Goal: Transaction & Acquisition: Purchase product/service

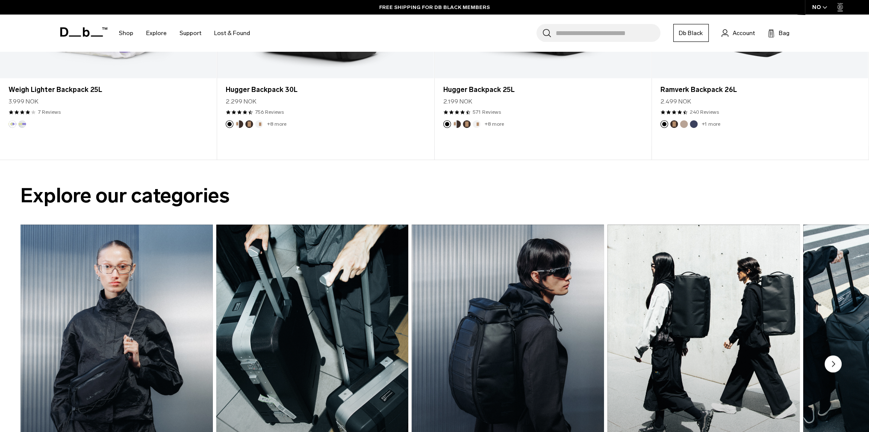
scroll to position [770, 0]
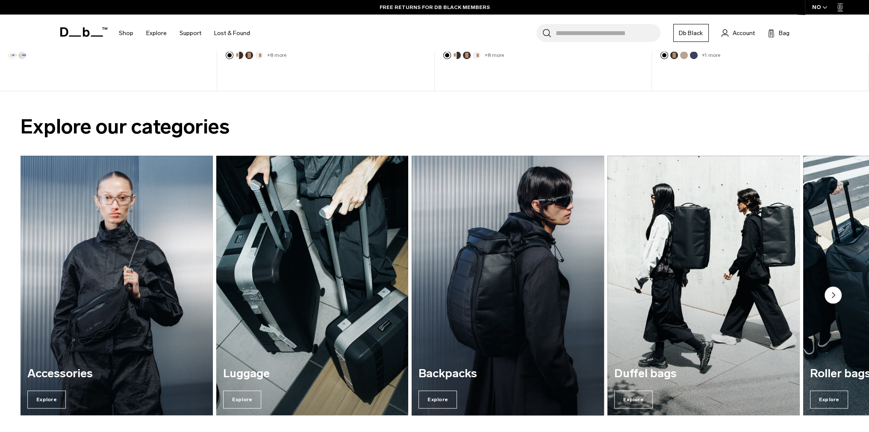
click at [503, 245] on img "3 / 7" at bounding box center [508, 285] width 198 height 267
click at [446, 395] on span "Explore" at bounding box center [438, 399] width 38 height 18
click at [441, 401] on span "Explore" at bounding box center [438, 399] width 38 height 18
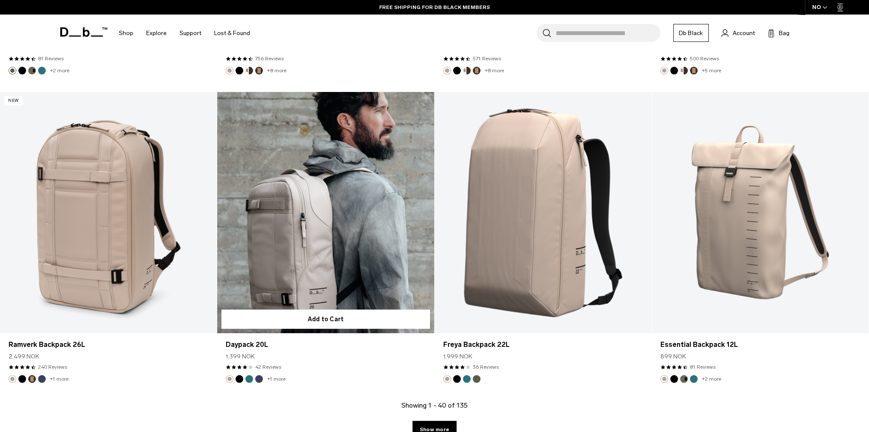
scroll to position [2951, 0]
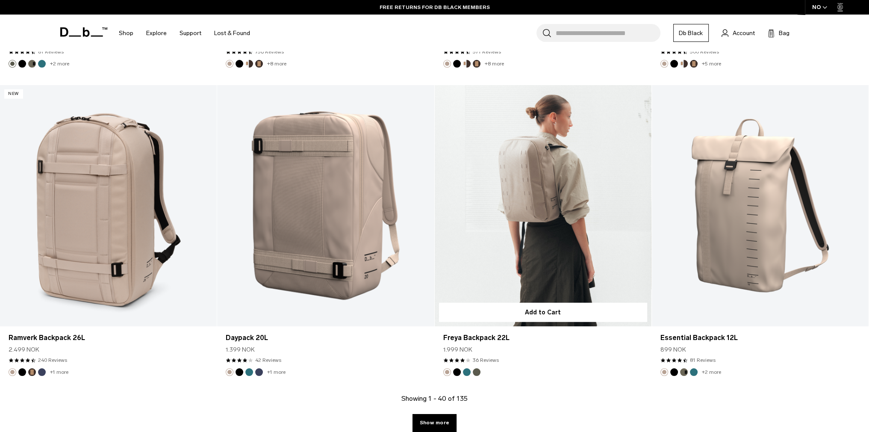
click at [513, 183] on link "Freya Backpack 22L" at bounding box center [543, 205] width 217 height 241
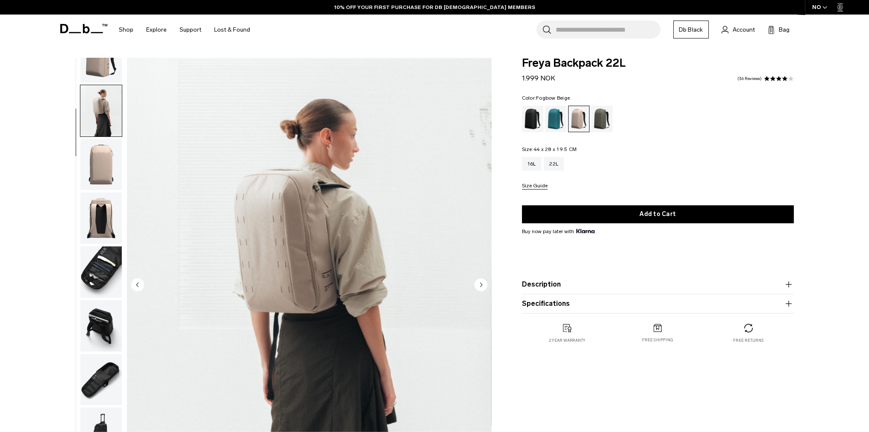
click at [485, 285] on circle "Next slide" at bounding box center [481, 284] width 13 height 13
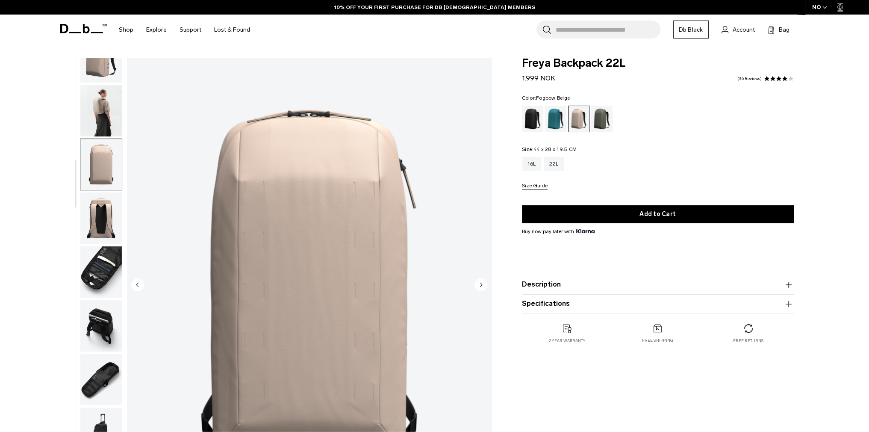
click at [485, 285] on circle "Next slide" at bounding box center [481, 284] width 13 height 13
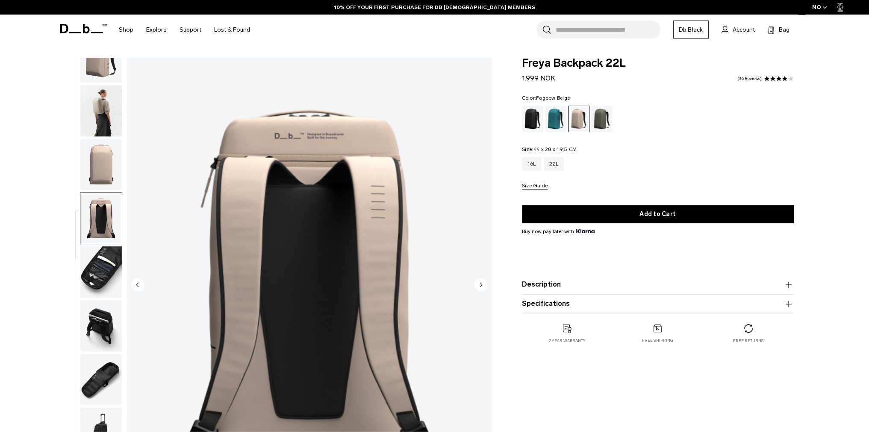
click at [485, 285] on circle "Next slide" at bounding box center [481, 284] width 13 height 13
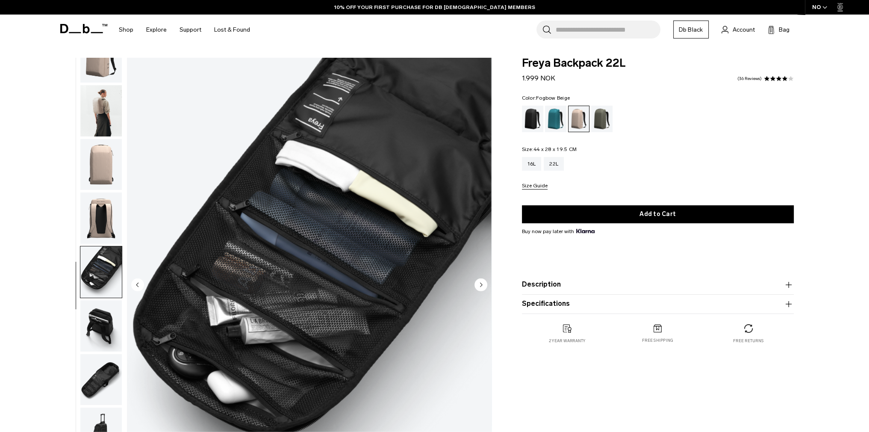
click at [480, 284] on icon "Next slide" at bounding box center [481, 285] width 2 height 4
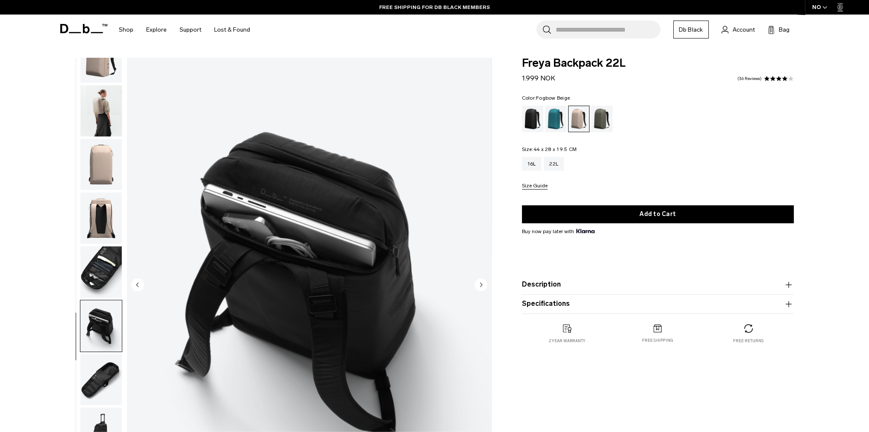
click at [480, 283] on circle "Next slide" at bounding box center [481, 284] width 13 height 13
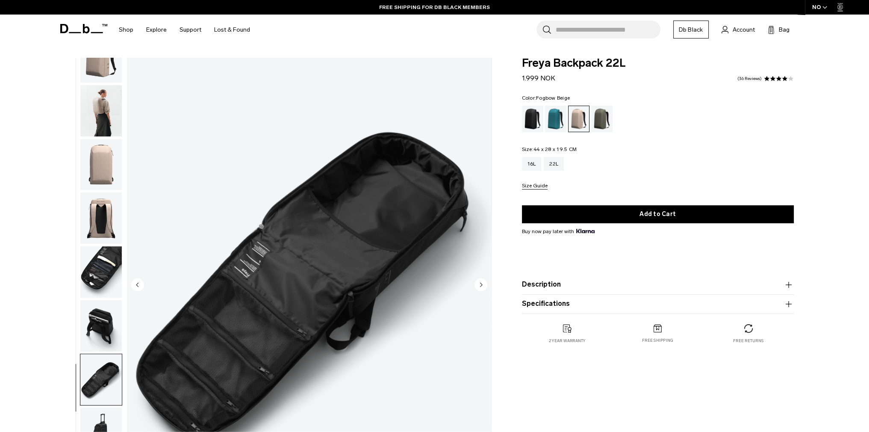
click at [479, 281] on circle "Next slide" at bounding box center [481, 284] width 13 height 13
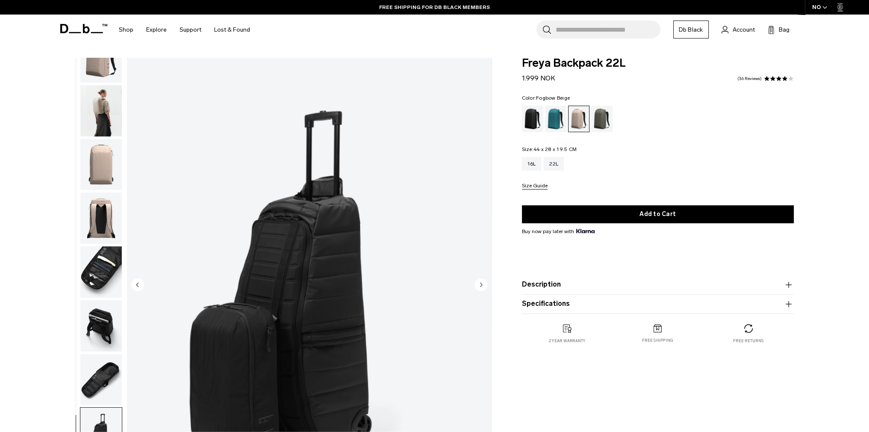
click at [142, 281] on circle "Previous slide" at bounding box center [137, 284] width 13 height 13
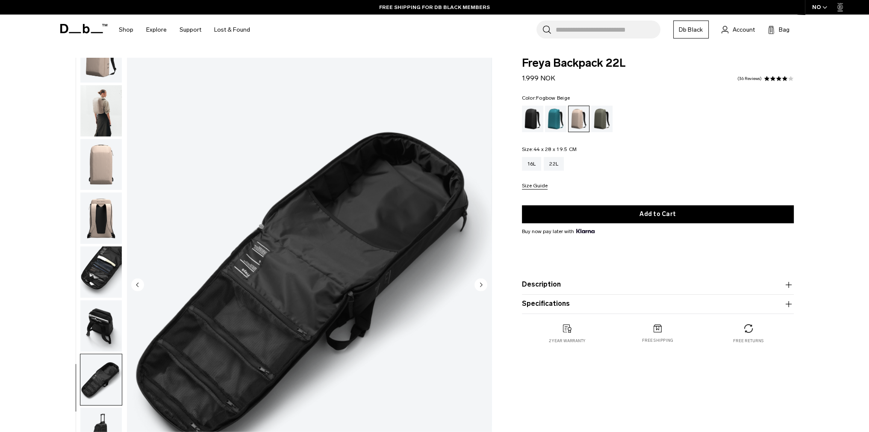
click at [483, 283] on circle "Next slide" at bounding box center [481, 284] width 13 height 13
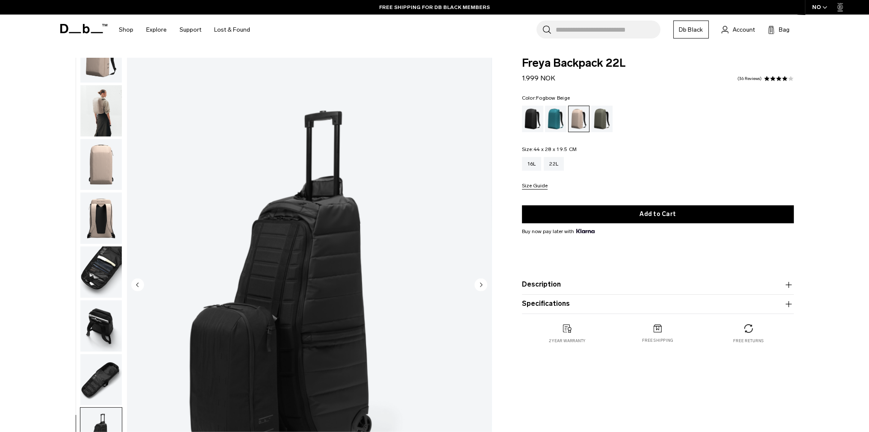
click at [483, 283] on circle "Next slide" at bounding box center [481, 284] width 13 height 13
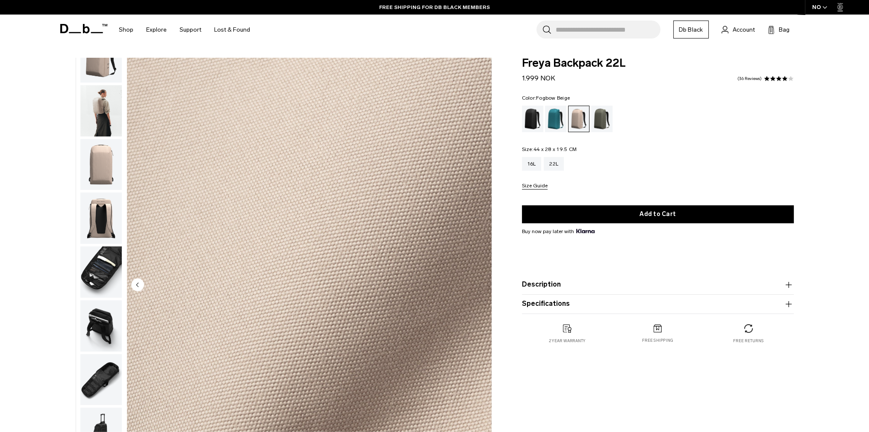
click at [483, 284] on img "9 / 9" at bounding box center [309, 285] width 365 height 455
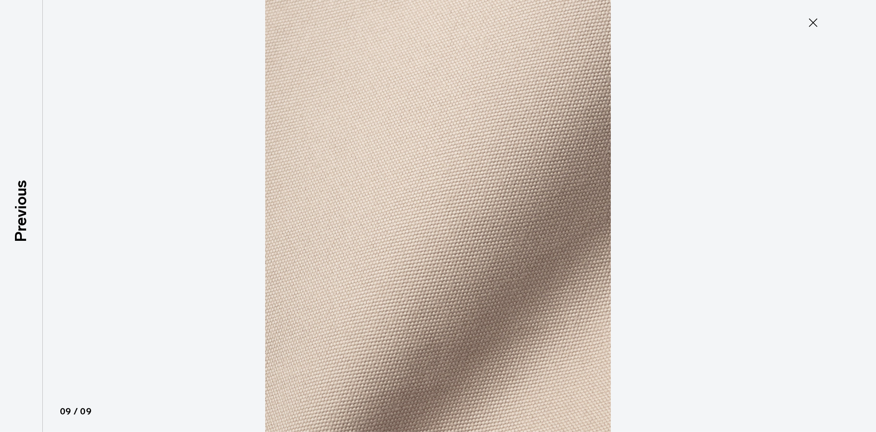
click at [814, 21] on icon at bounding box center [813, 22] width 9 height 9
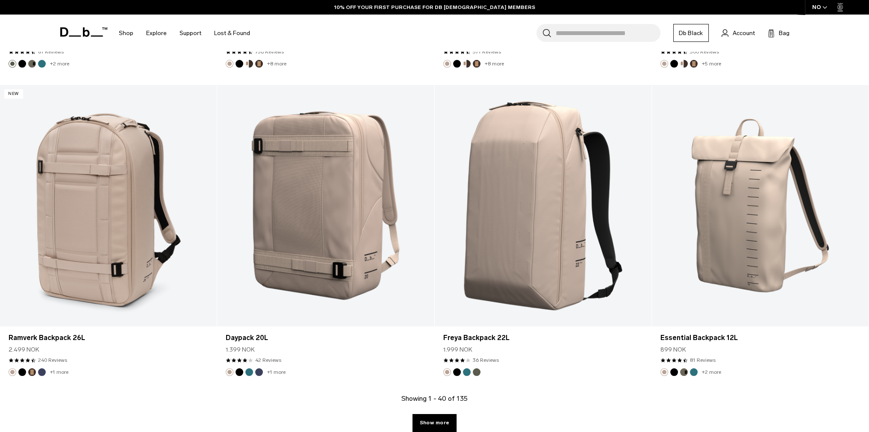
scroll to position [3250, 0]
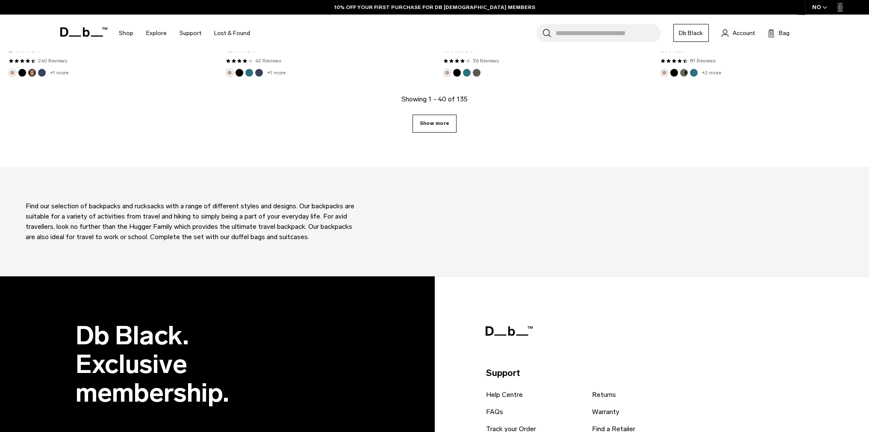
click at [438, 127] on link "Show more" at bounding box center [435, 124] width 44 height 18
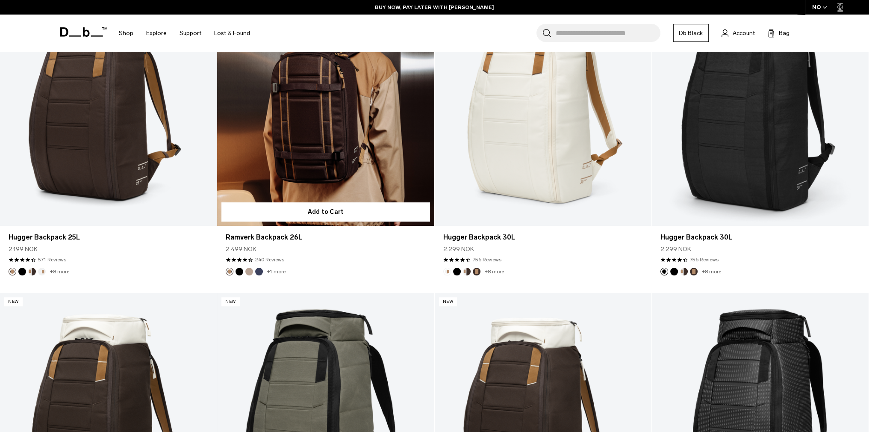
scroll to position [4831, 0]
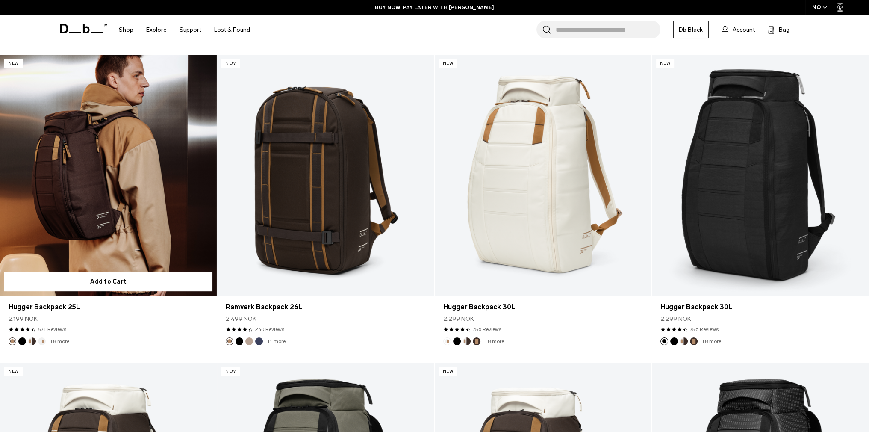
click at [104, 146] on link "Hugger Backpack 25L" at bounding box center [108, 175] width 217 height 241
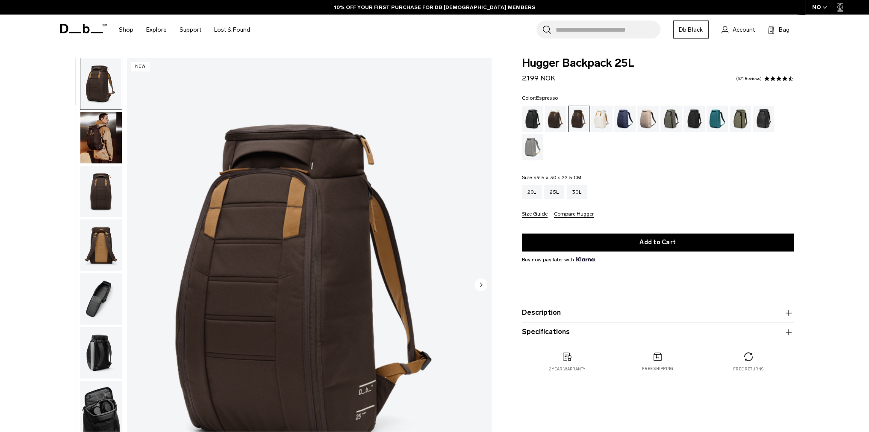
click at [102, 147] on img "button" at bounding box center [100, 137] width 41 height 51
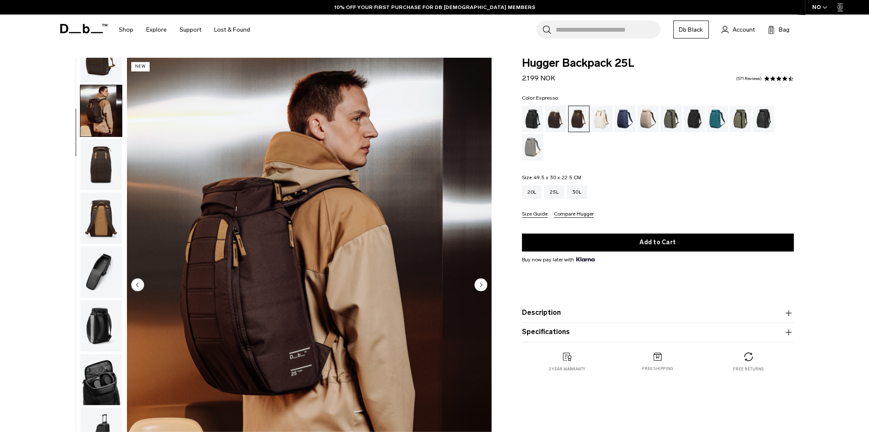
click at [106, 267] on img "button" at bounding box center [100, 271] width 41 height 51
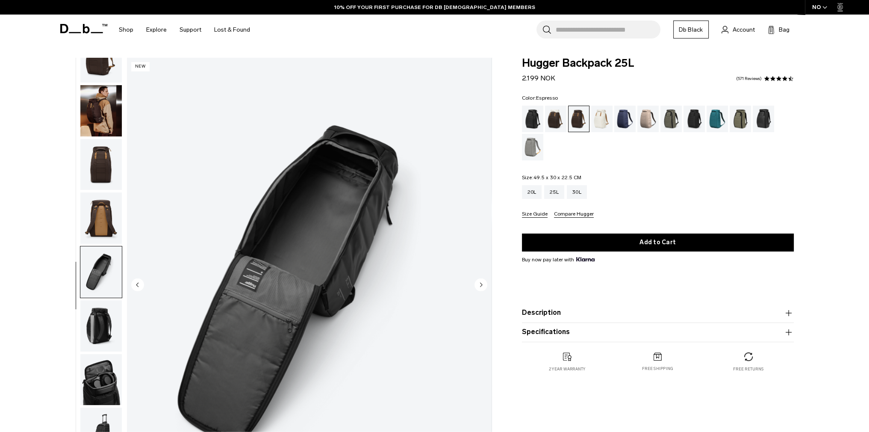
click at [99, 311] on img "button" at bounding box center [100, 325] width 41 height 51
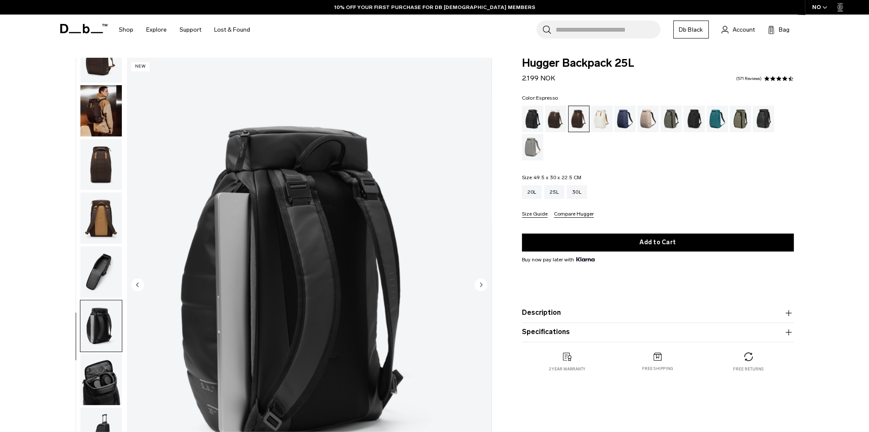
click at [109, 364] on img "button" at bounding box center [100, 379] width 41 height 51
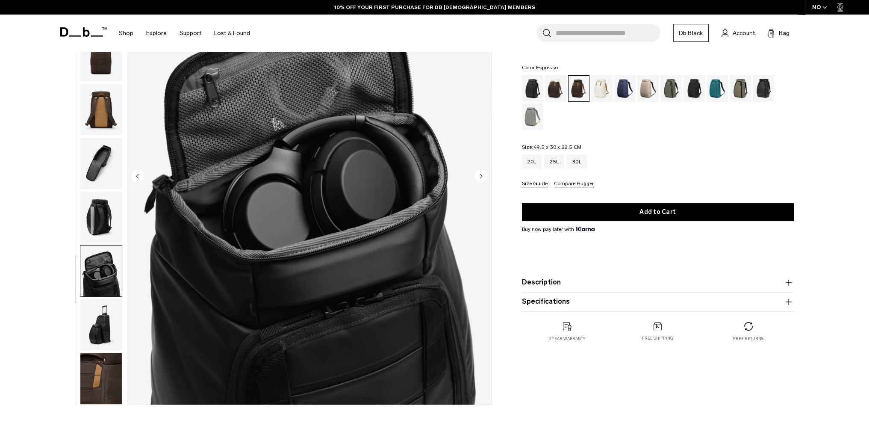
scroll to position [171, 0]
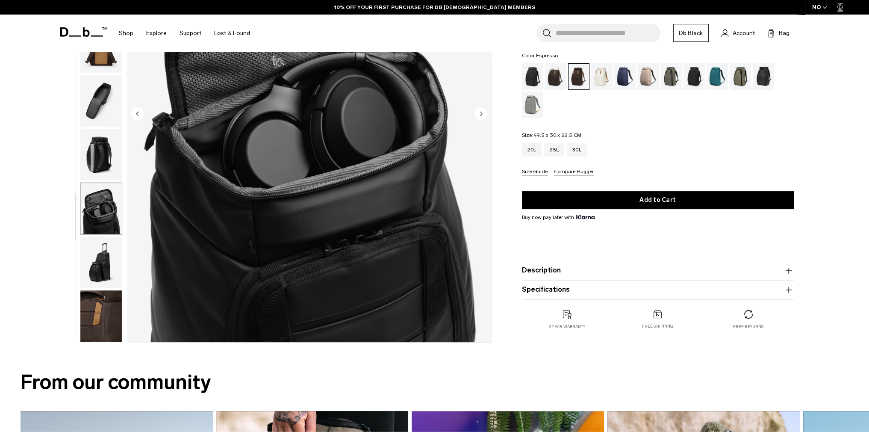
click at [96, 267] on img "button" at bounding box center [100, 262] width 41 height 51
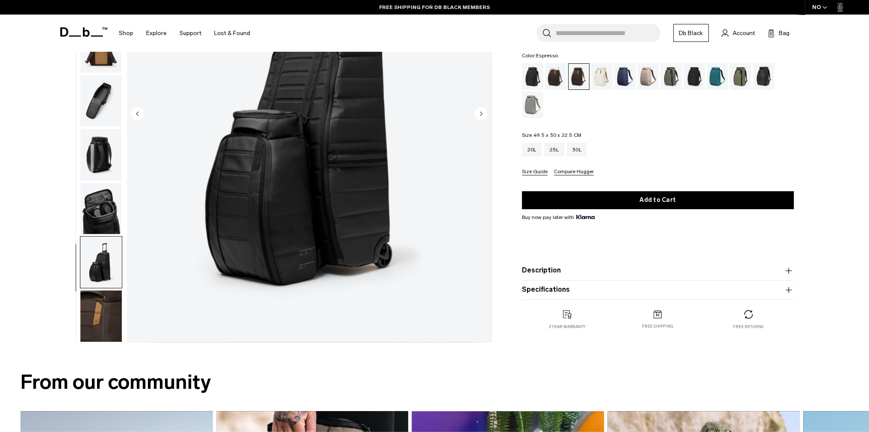
scroll to position [0, 0]
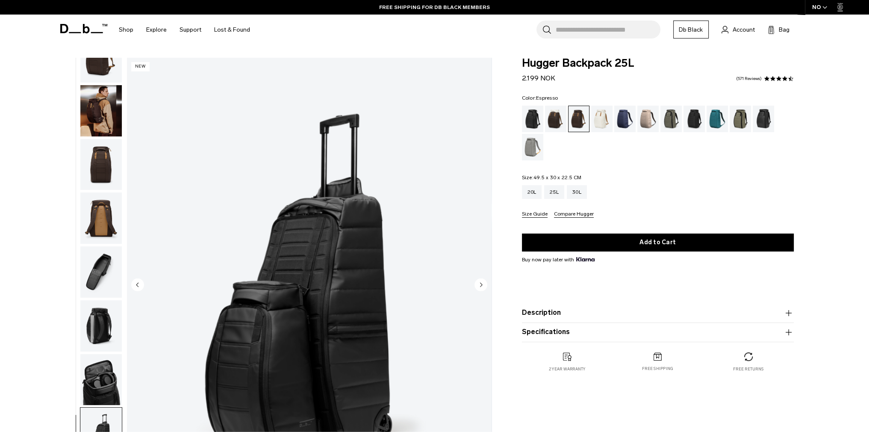
click at [66, 24] on icon at bounding box center [64, 28] width 8 height 9
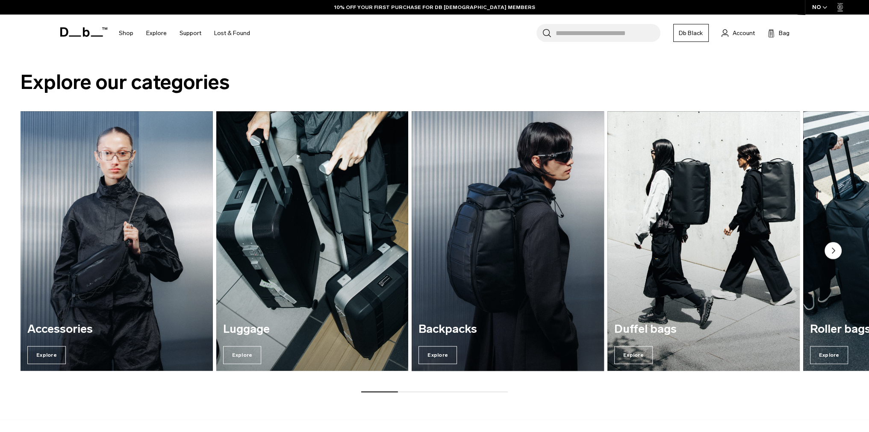
scroll to position [950, 0]
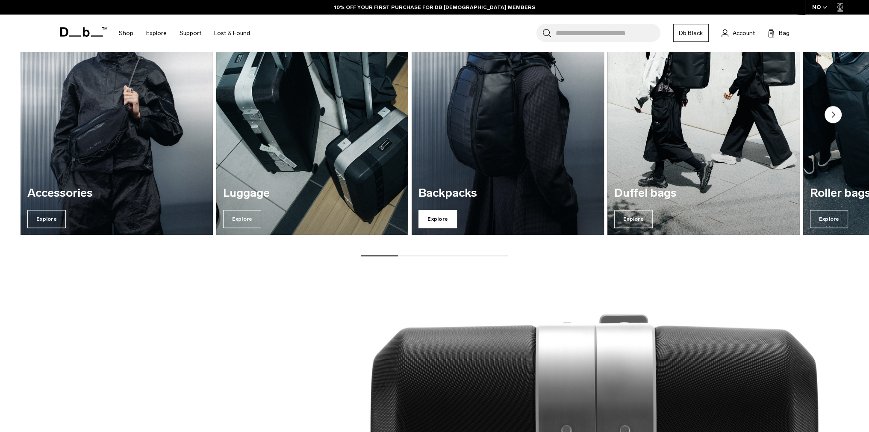
click at [445, 210] on span "Explore" at bounding box center [438, 219] width 38 height 18
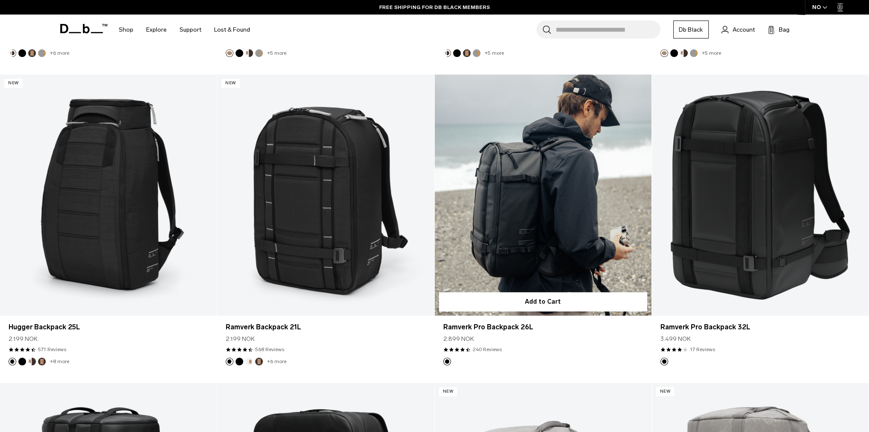
scroll to position [1112, 0]
click at [541, 165] on link "Ramverk Pro Backpack 26L" at bounding box center [543, 195] width 217 height 241
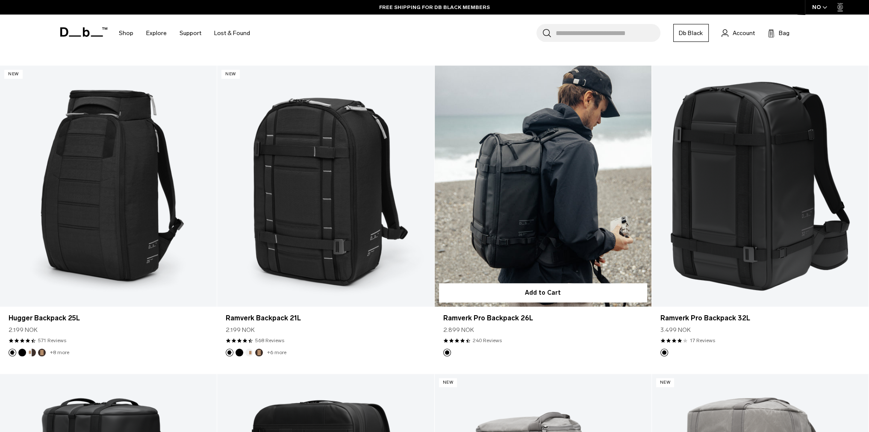
scroll to position [1112, 0]
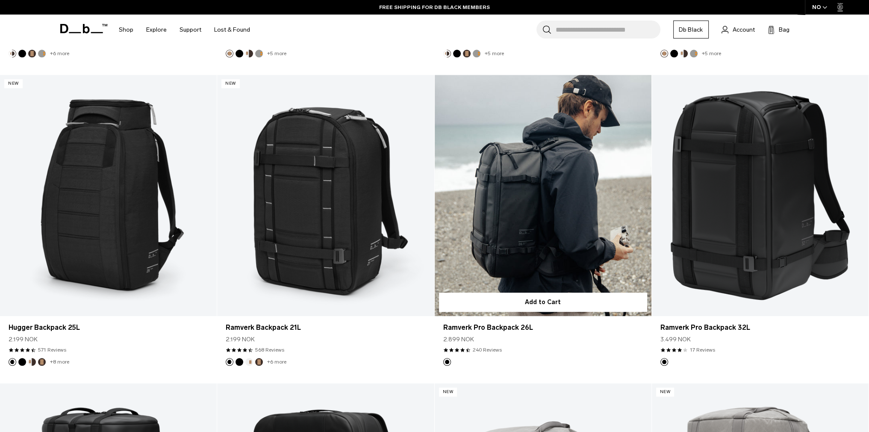
click at [498, 126] on link "Ramverk Pro Backpack 26L" at bounding box center [543, 195] width 217 height 241
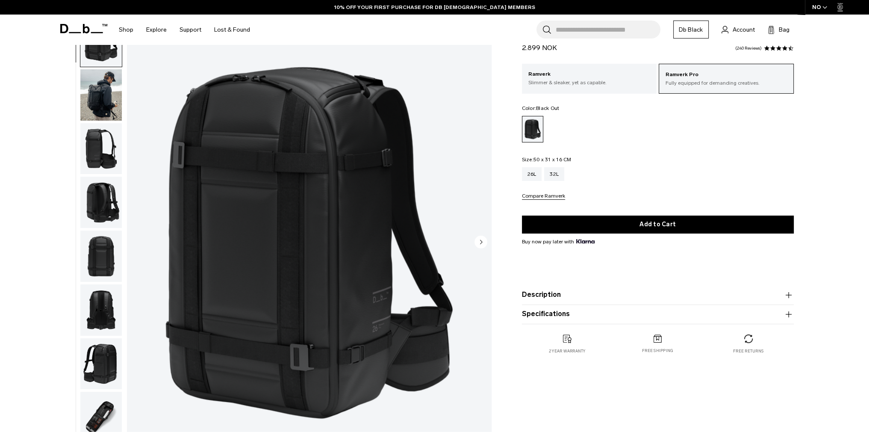
click at [477, 239] on circle "Next slide" at bounding box center [481, 241] width 13 height 13
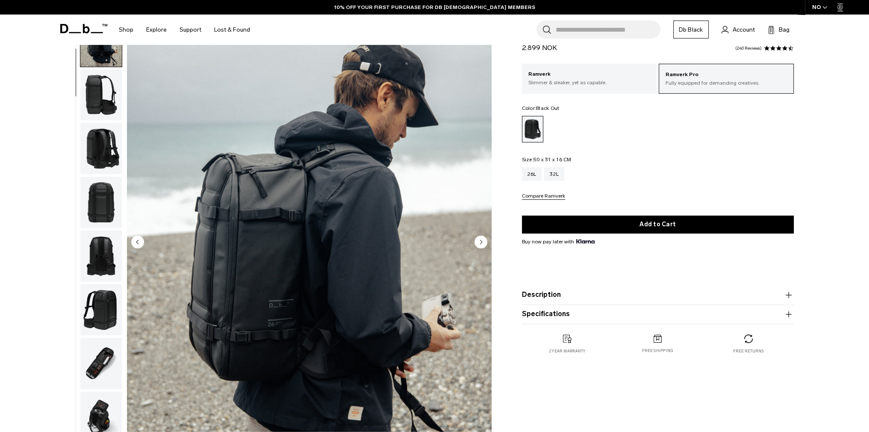
click at [481, 233] on img "2 / 13" at bounding box center [309, 242] width 365 height 455
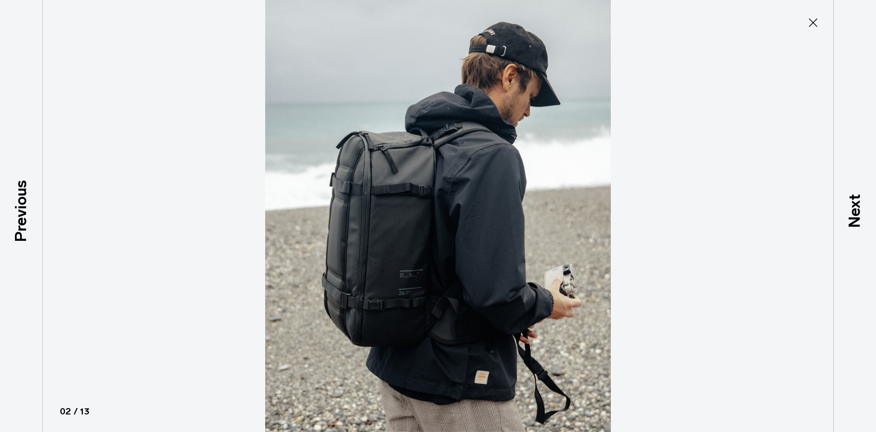
click at [815, 22] on icon at bounding box center [813, 23] width 14 height 14
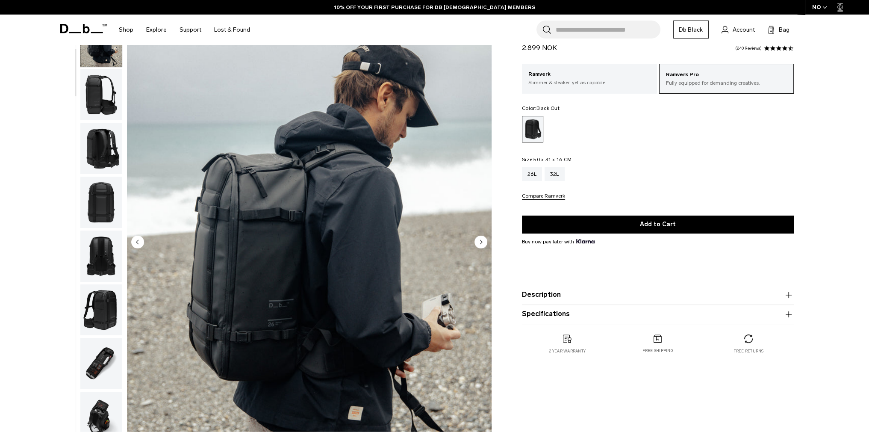
click at [479, 237] on circle "Next slide" at bounding box center [481, 241] width 13 height 13
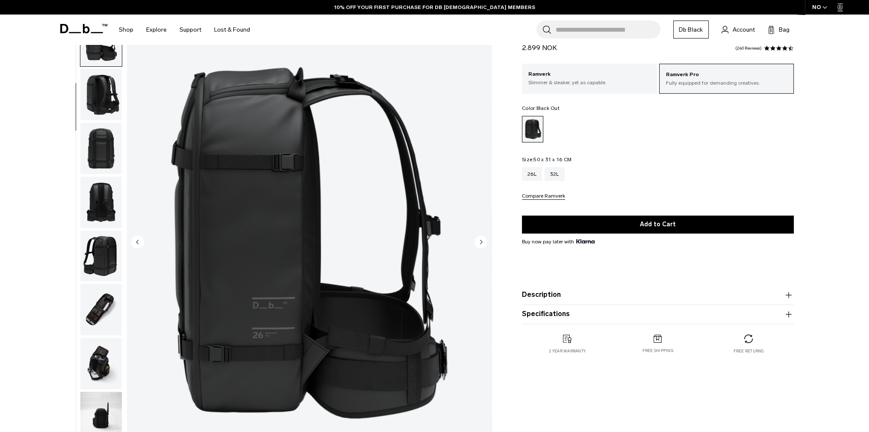
click at [480, 236] on circle "Next slide" at bounding box center [481, 241] width 13 height 13
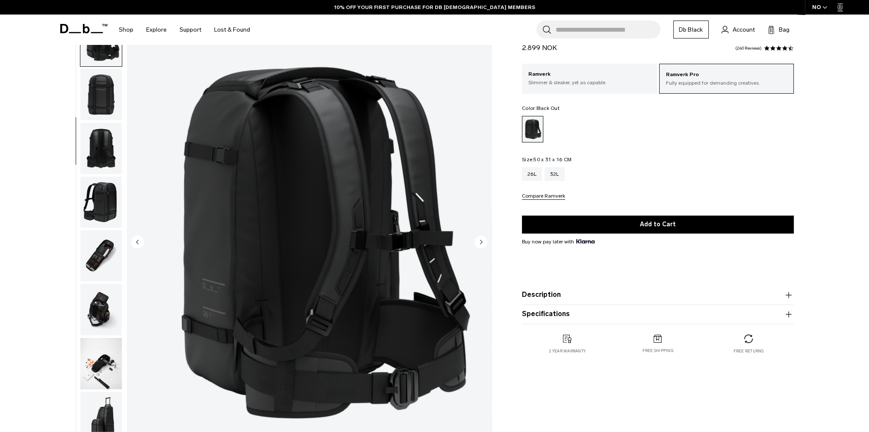
click at [480, 236] on circle "Next slide" at bounding box center [481, 241] width 13 height 13
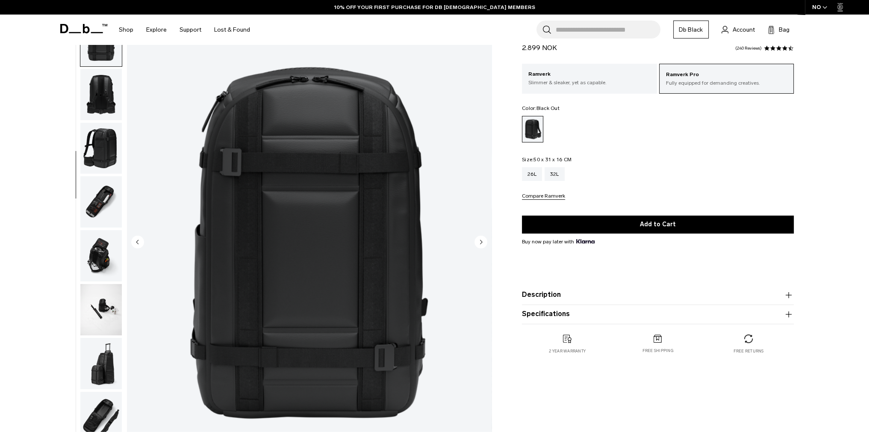
click at [480, 236] on circle "Next slide" at bounding box center [481, 241] width 13 height 13
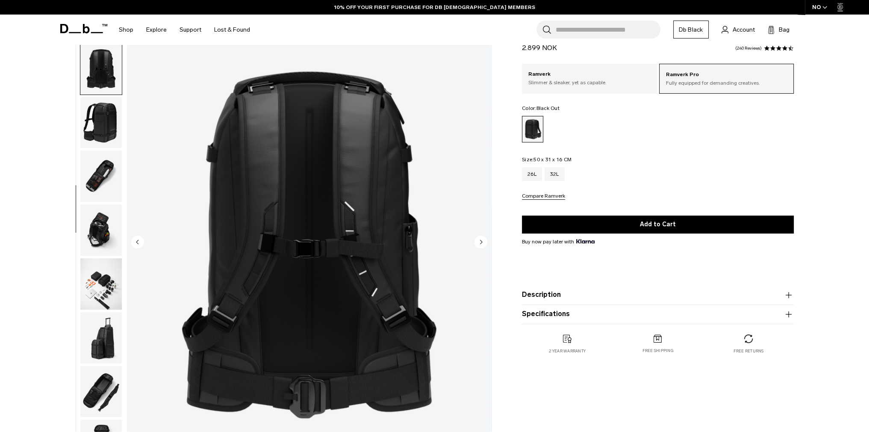
scroll to position [243, 0]
click at [480, 236] on circle "Next slide" at bounding box center [481, 241] width 13 height 13
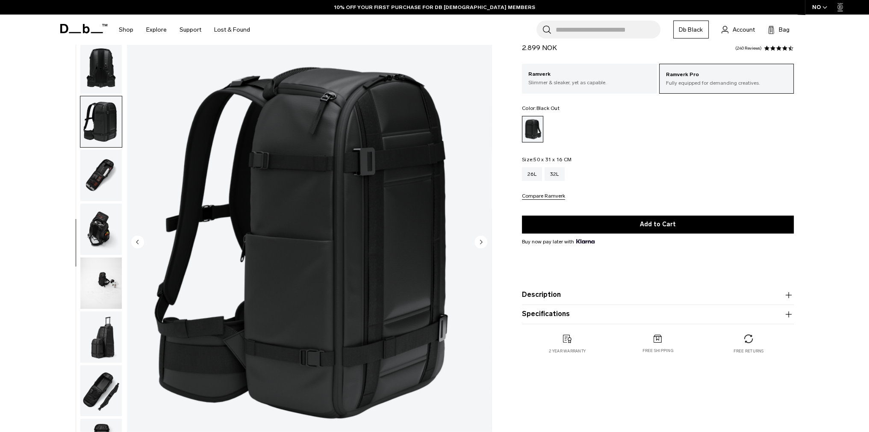
click at [480, 236] on circle "Next slide" at bounding box center [481, 241] width 13 height 13
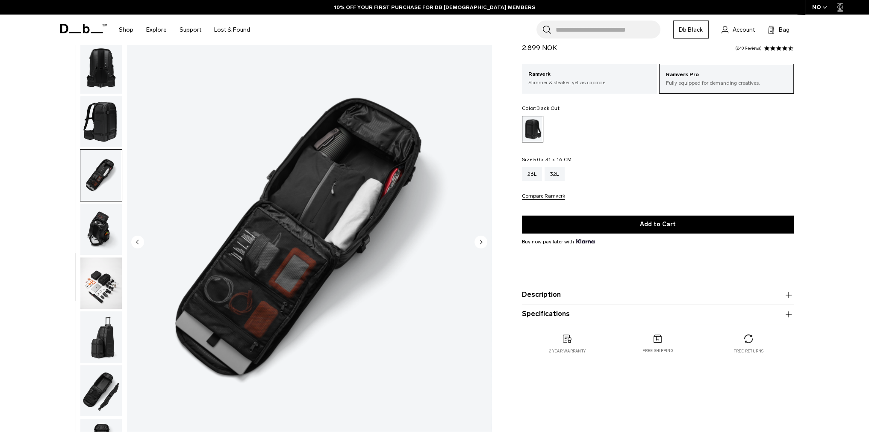
click at [480, 236] on circle "Next slide" at bounding box center [481, 241] width 13 height 13
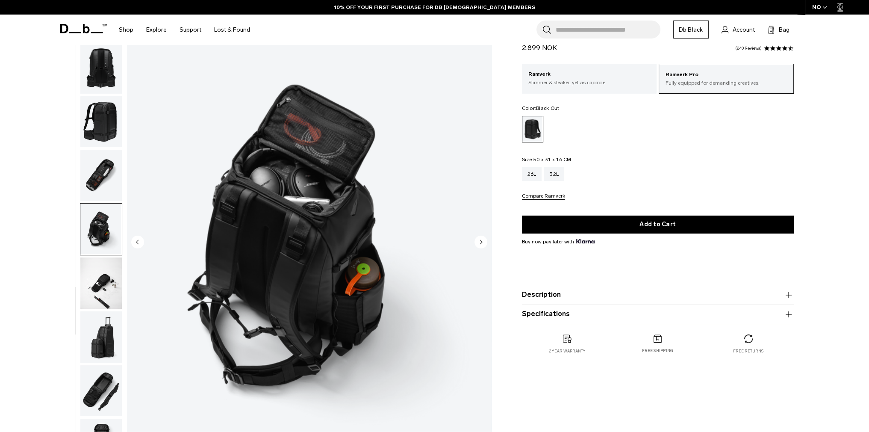
click at [480, 236] on circle "Next slide" at bounding box center [481, 241] width 13 height 13
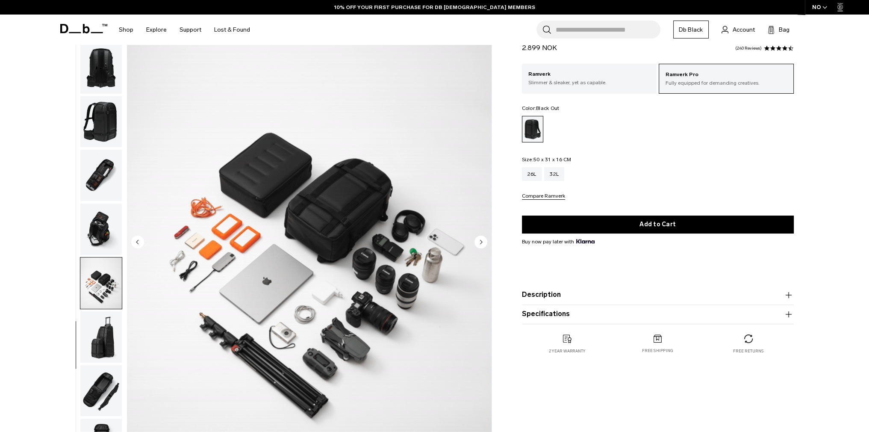
click at [480, 236] on circle "Next slide" at bounding box center [481, 241] width 13 height 13
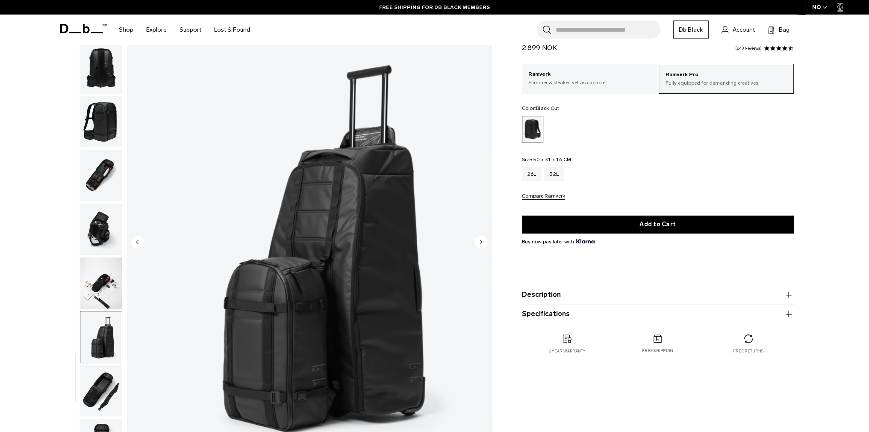
click at [481, 236] on circle "Next slide" at bounding box center [481, 241] width 13 height 13
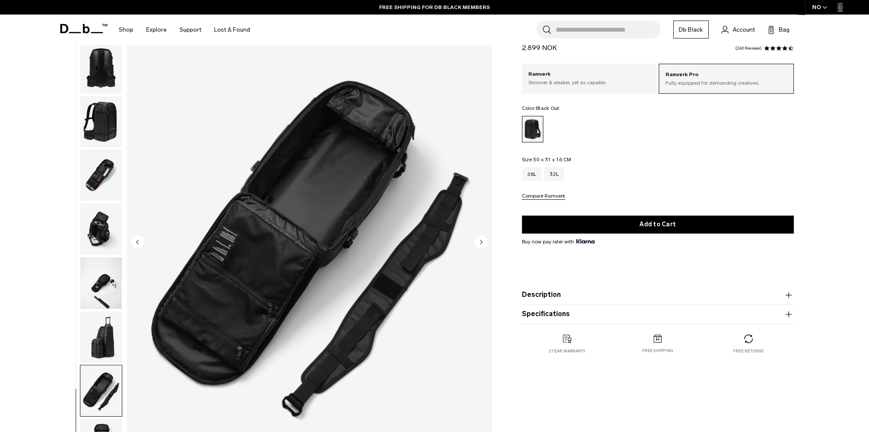
click at [481, 236] on circle "Next slide" at bounding box center [481, 241] width 13 height 13
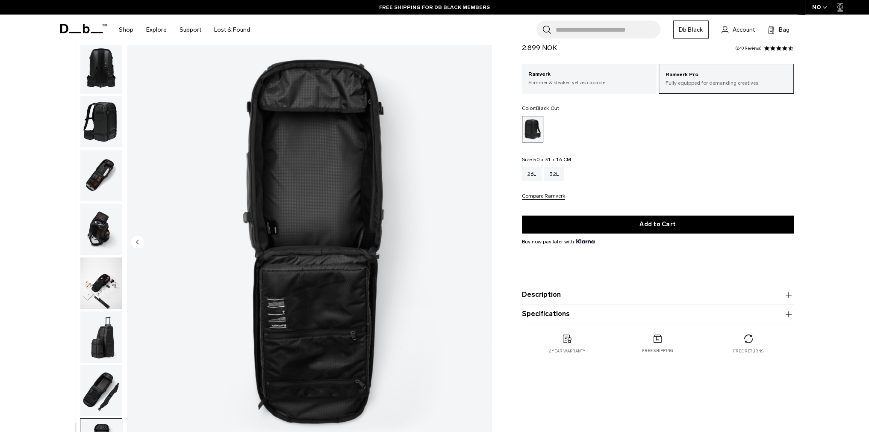
click at [481, 236] on div "13 / 13" at bounding box center [309, 242] width 365 height 455
click at [481, 236] on img "13 / 13" at bounding box center [309, 242] width 365 height 455
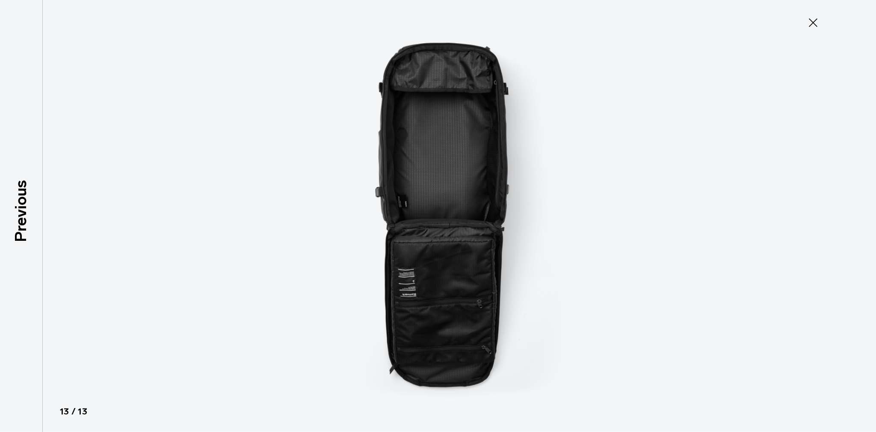
click at [811, 33] on div at bounding box center [438, 216] width 876 height 432
click at [809, 24] on icon at bounding box center [813, 23] width 14 height 14
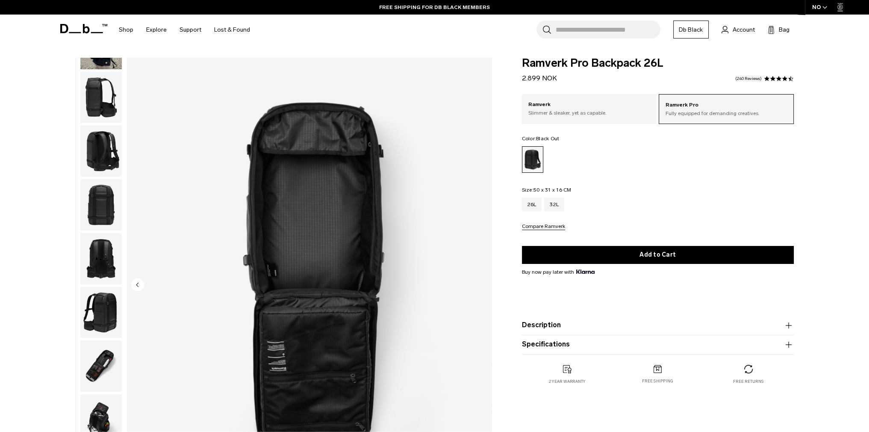
scroll to position [0, 0]
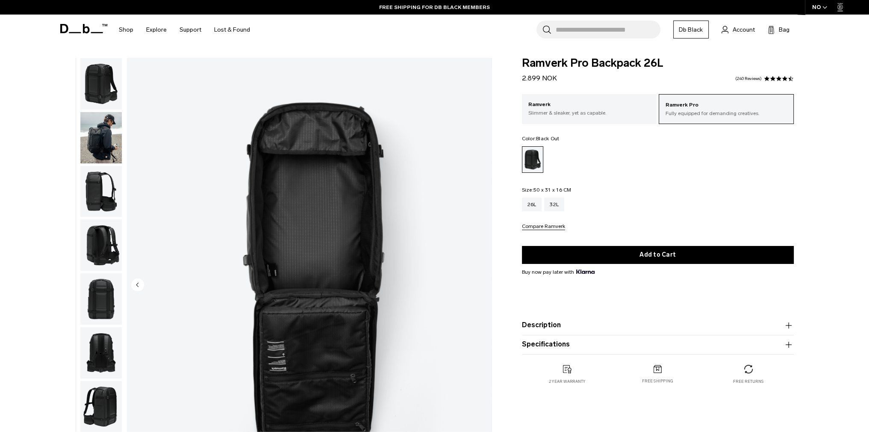
click at [98, 86] on img "button" at bounding box center [100, 83] width 41 height 51
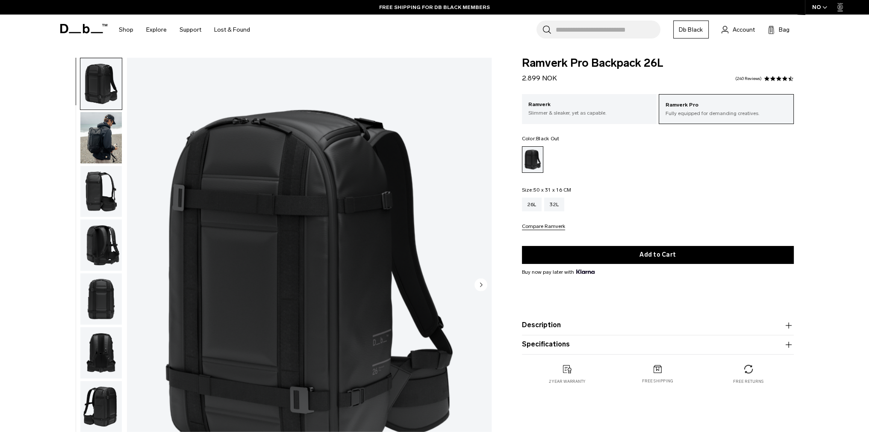
click at [90, 87] on img "button" at bounding box center [100, 83] width 41 height 51
click at [47, 105] on div "Ramverk Pro Backpack 26L Black Out Ramverk Pro Backpack 26L 2.899 NOK 4.5 star …" at bounding box center [434, 288] width 869 height 460
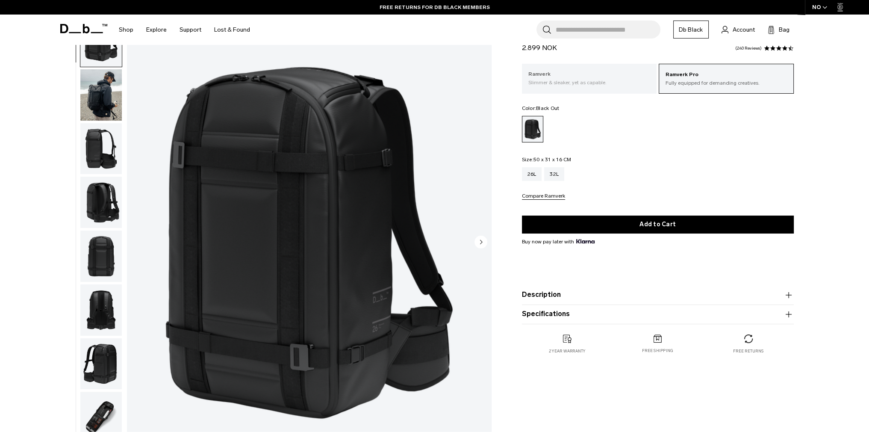
click at [612, 74] on p "Ramverk" at bounding box center [590, 74] width 122 height 9
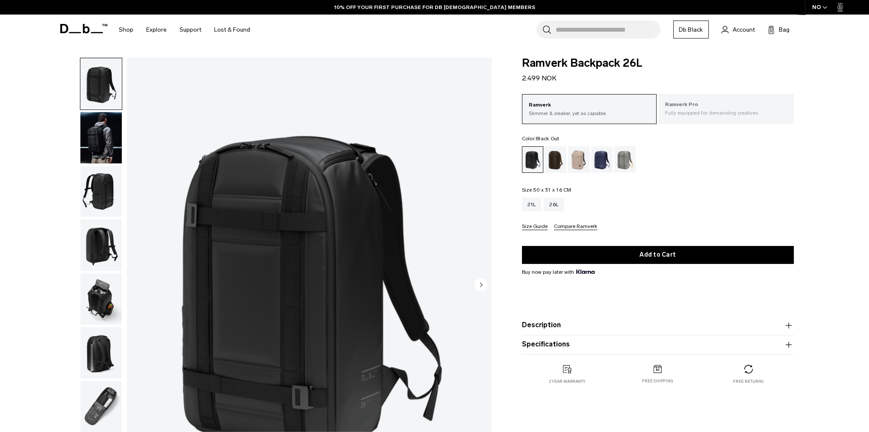
click at [743, 112] on p "Fully equipped for demanding creatives." at bounding box center [726, 113] width 122 height 8
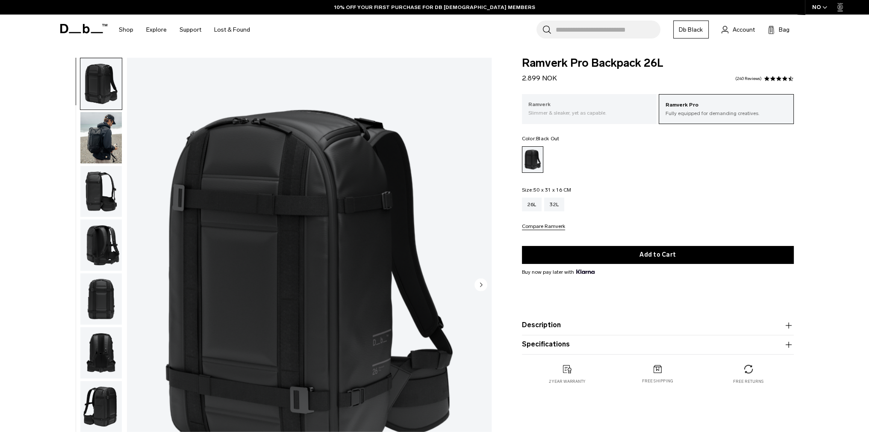
click at [638, 107] on p "Ramverk" at bounding box center [590, 105] width 122 height 9
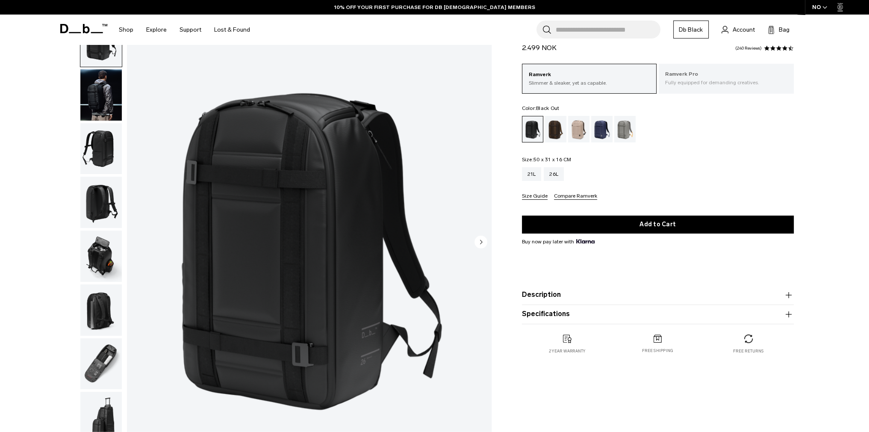
click at [717, 81] on p "Fully equipped for demanding creatives." at bounding box center [726, 83] width 122 height 8
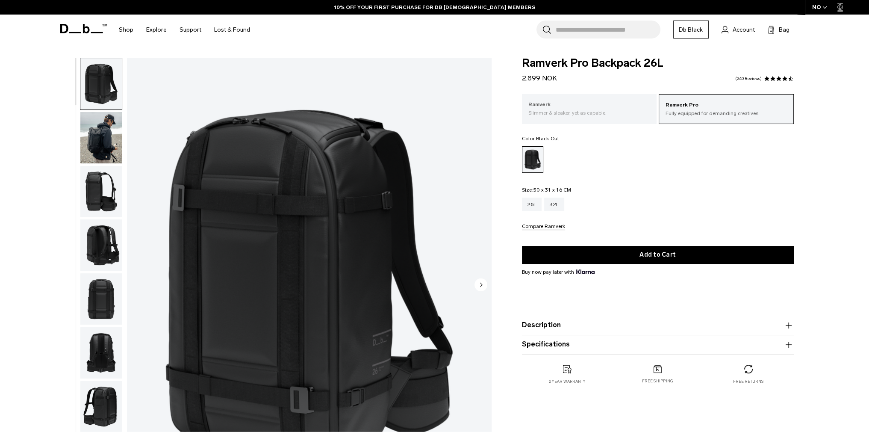
click at [576, 113] on p "Slimmer & sleaker, yet as capable." at bounding box center [590, 113] width 122 height 8
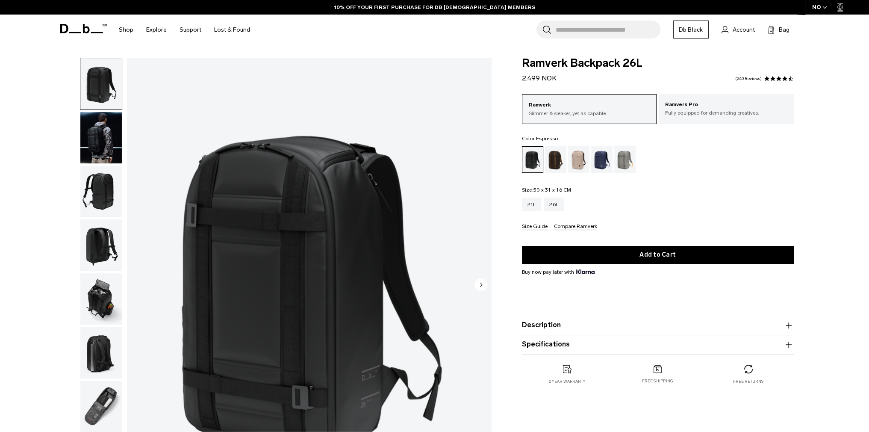
click at [549, 160] on div "Espresso" at bounding box center [556, 159] width 22 height 27
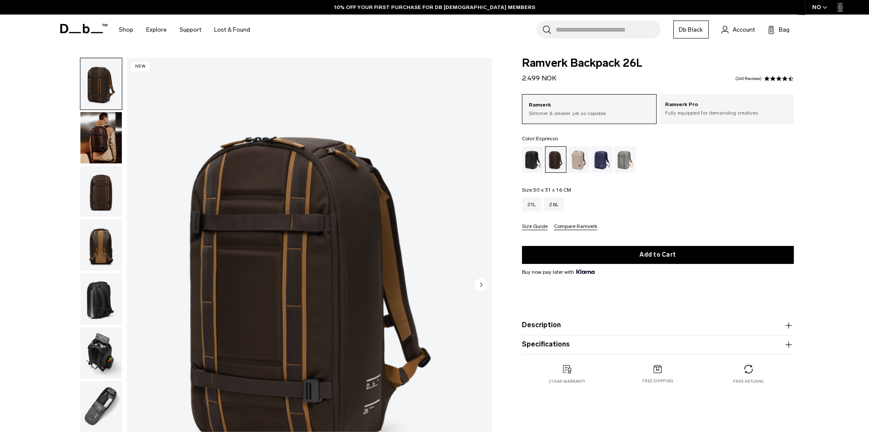
click at [482, 287] on circle "Next slide" at bounding box center [481, 284] width 13 height 13
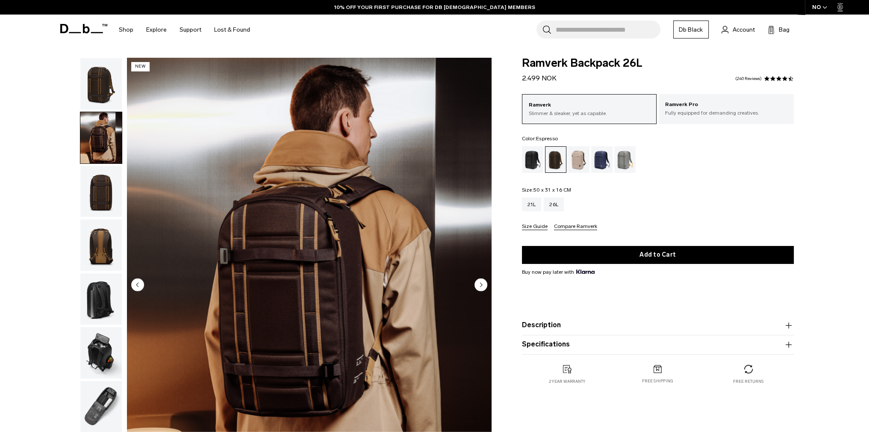
click at [482, 287] on circle "Next slide" at bounding box center [481, 284] width 13 height 13
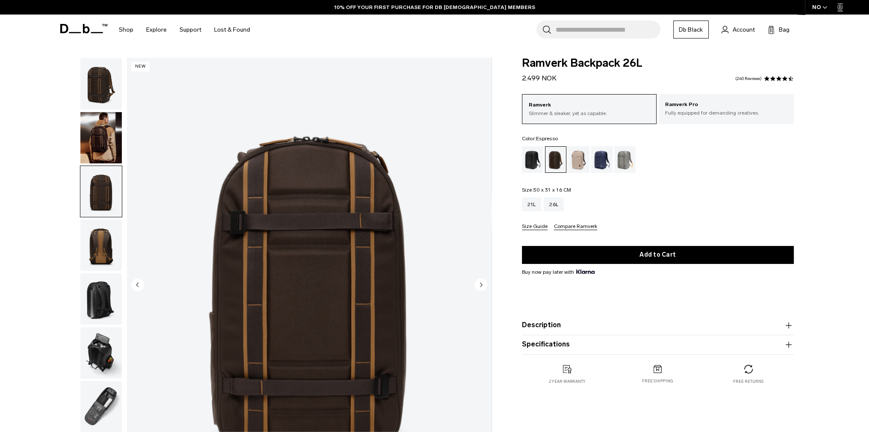
click at [482, 287] on circle "Next slide" at bounding box center [481, 284] width 13 height 13
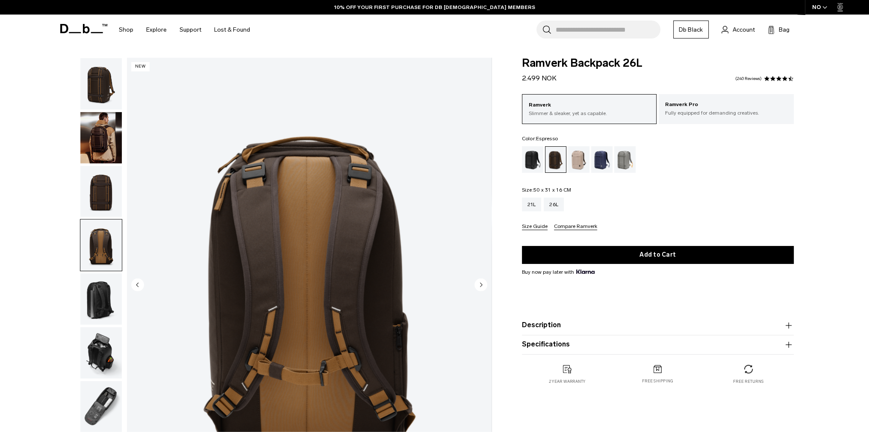
click at [482, 287] on circle "Next slide" at bounding box center [481, 284] width 13 height 13
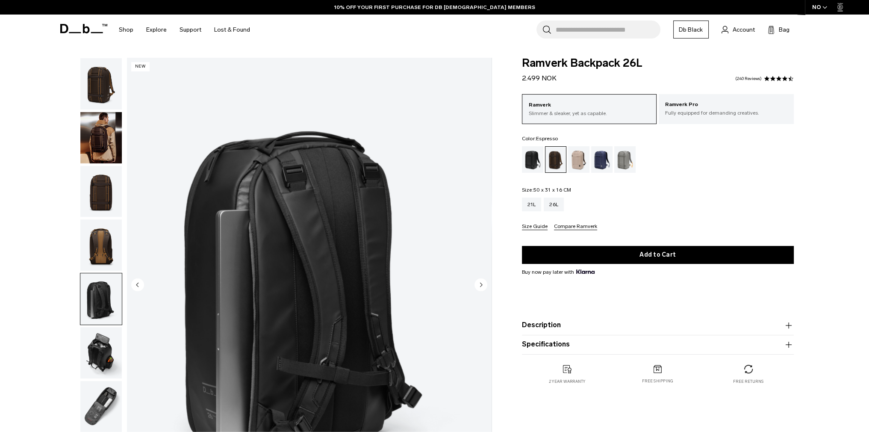
click at [482, 287] on circle "Next slide" at bounding box center [481, 284] width 13 height 13
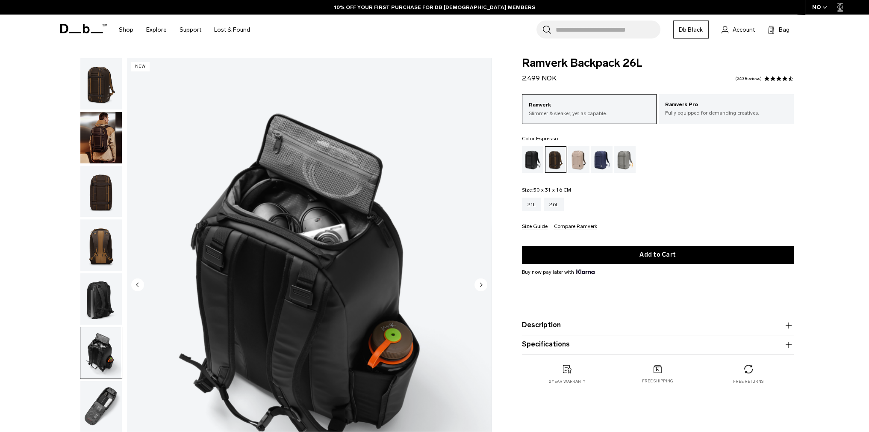
click at [482, 287] on circle "Next slide" at bounding box center [481, 284] width 13 height 13
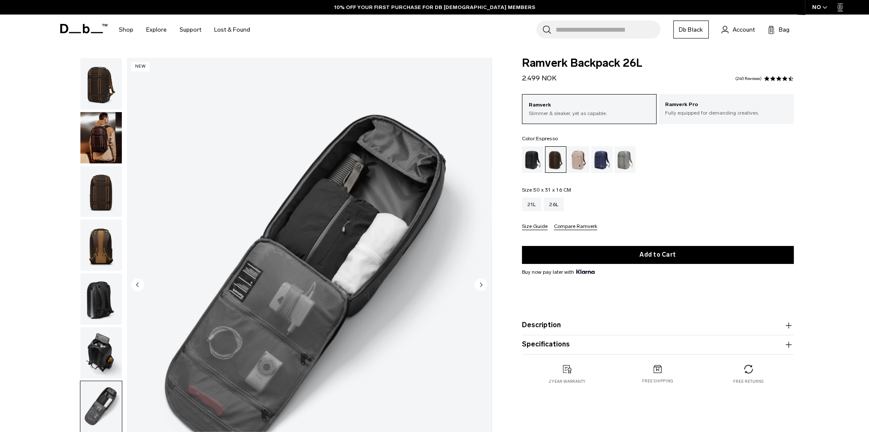
click at [482, 287] on circle "Next slide" at bounding box center [481, 284] width 13 height 13
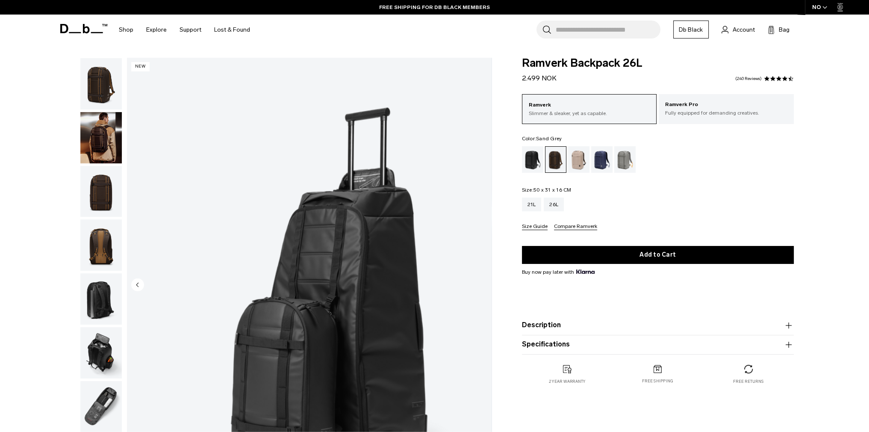
click at [630, 166] on div "Sand Grey" at bounding box center [626, 159] width 22 height 27
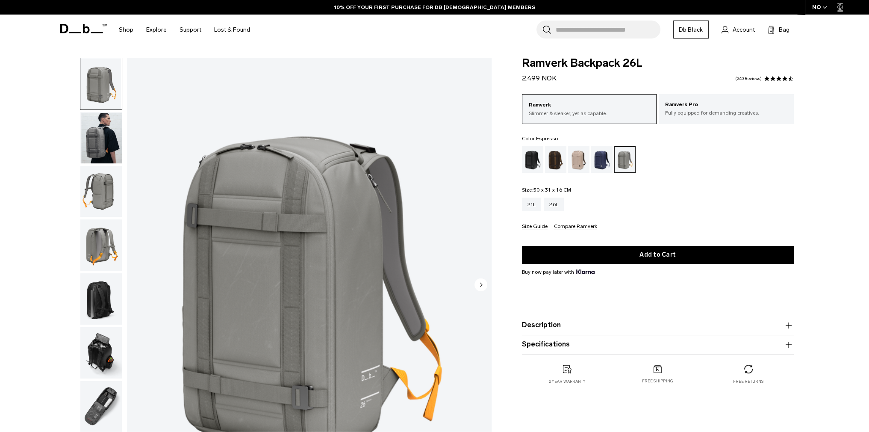
click at [554, 160] on div "Espresso" at bounding box center [556, 159] width 22 height 27
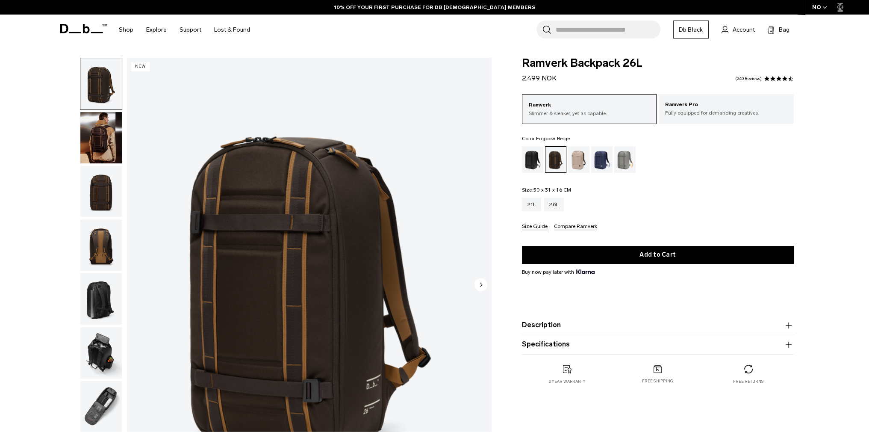
click at [583, 161] on div "Fogbow Beige" at bounding box center [579, 159] width 22 height 27
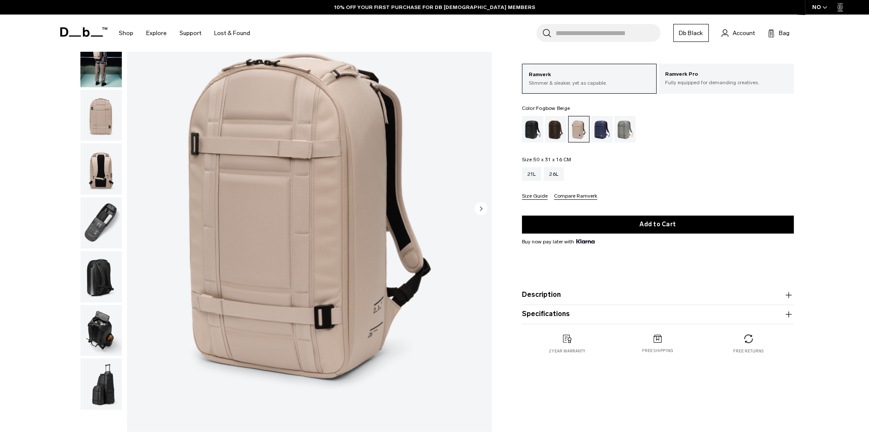
scroll to position [171, 0]
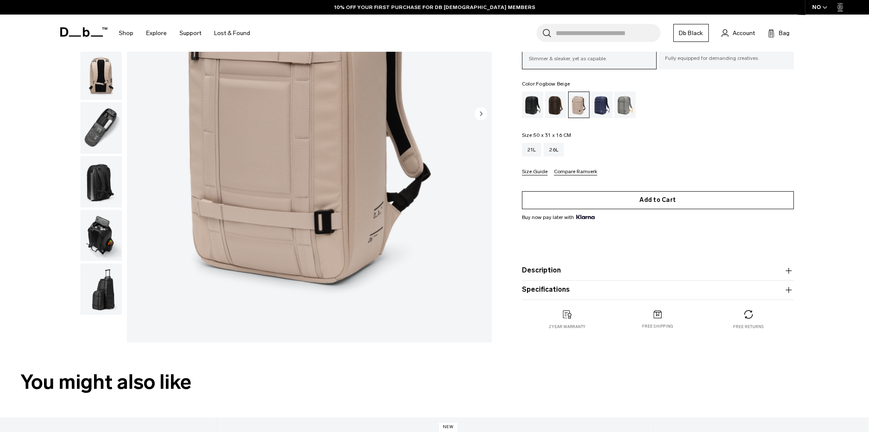
click at [679, 199] on button "Add to Cart" at bounding box center [658, 200] width 272 height 18
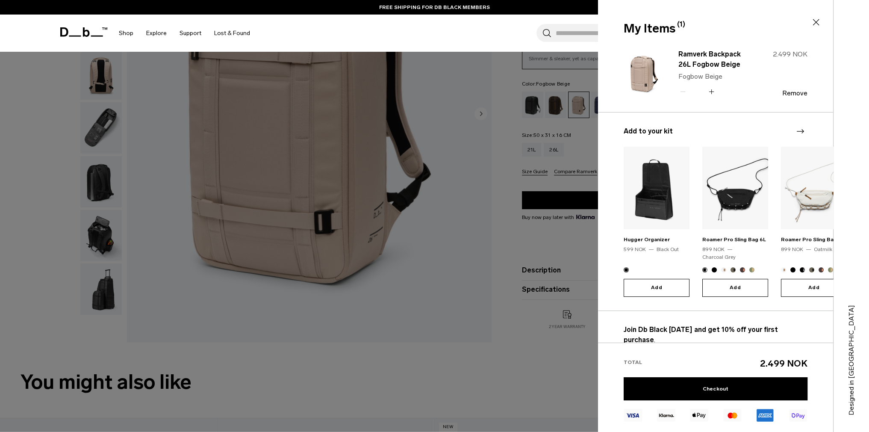
click at [799, 128] on icon "Next slide" at bounding box center [800, 131] width 10 height 10
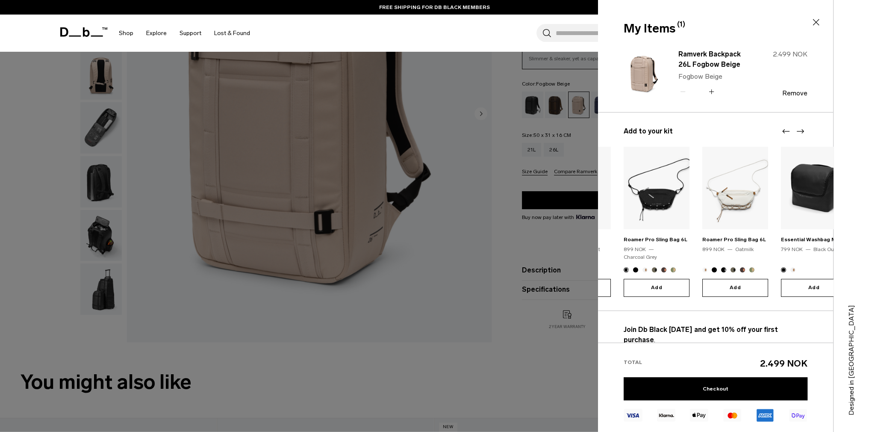
click at [799, 128] on icon "Next slide" at bounding box center [800, 131] width 10 height 10
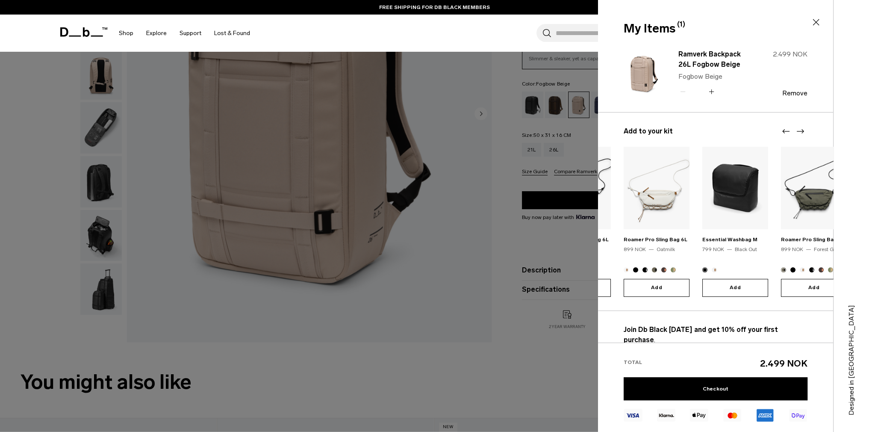
click at [798, 127] on icon "Next slide" at bounding box center [800, 131] width 10 height 10
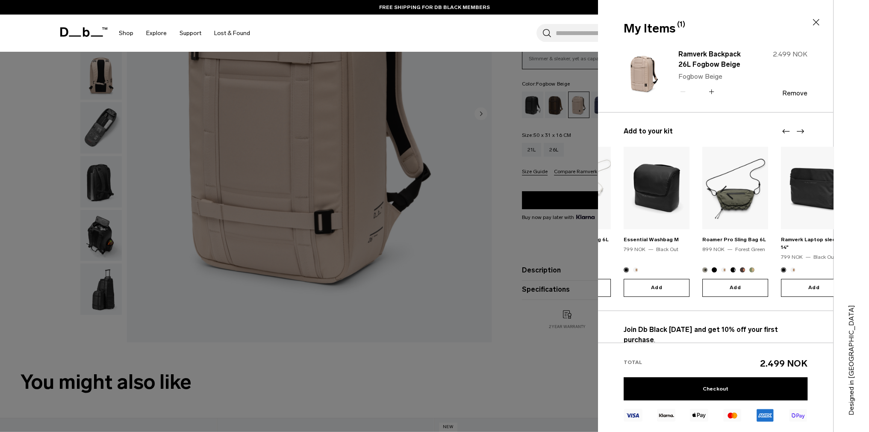
click at [798, 127] on icon "Next slide" at bounding box center [800, 131] width 10 height 10
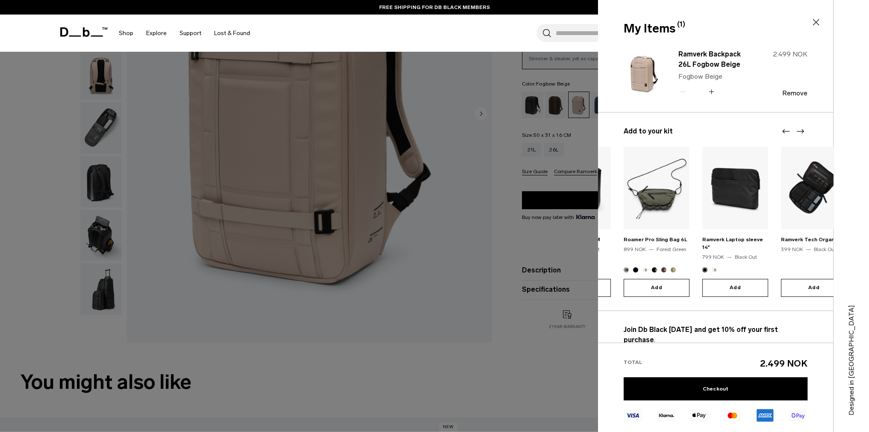
click at [798, 127] on icon "Next slide" at bounding box center [800, 131] width 10 height 10
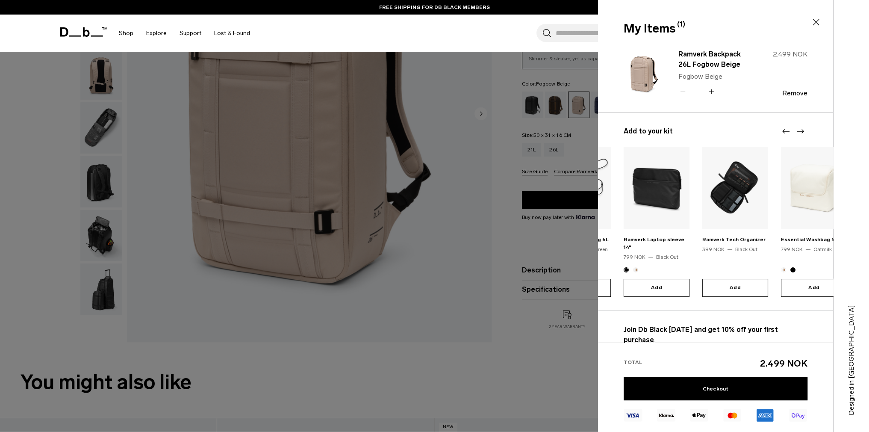
click at [798, 127] on icon "Next slide" at bounding box center [800, 131] width 10 height 10
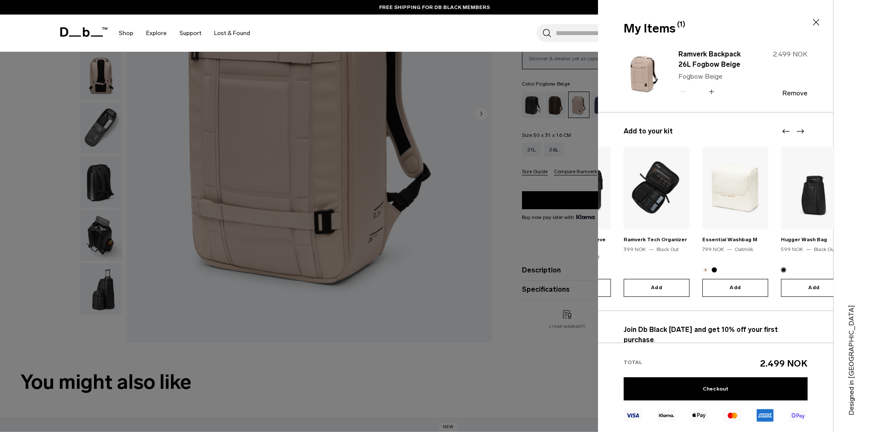
click at [798, 127] on icon "Next slide" at bounding box center [800, 131] width 10 height 10
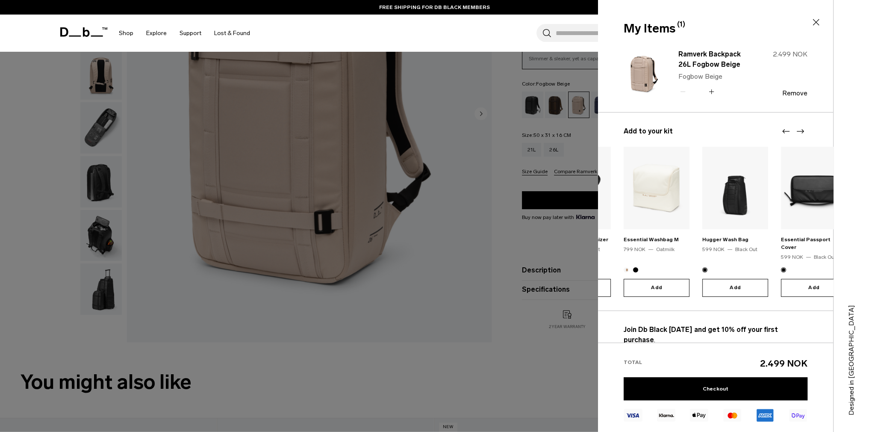
click at [798, 127] on icon "Next slide" at bounding box center [800, 131] width 10 height 10
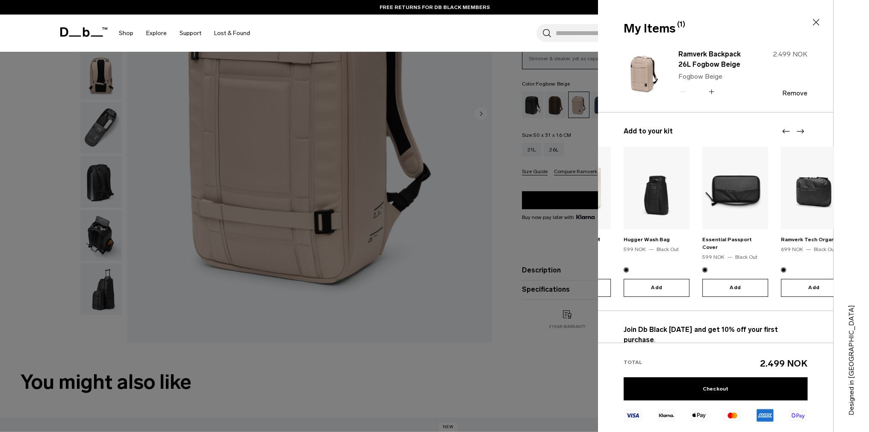
click at [798, 127] on icon "Next slide" at bounding box center [800, 131] width 10 height 10
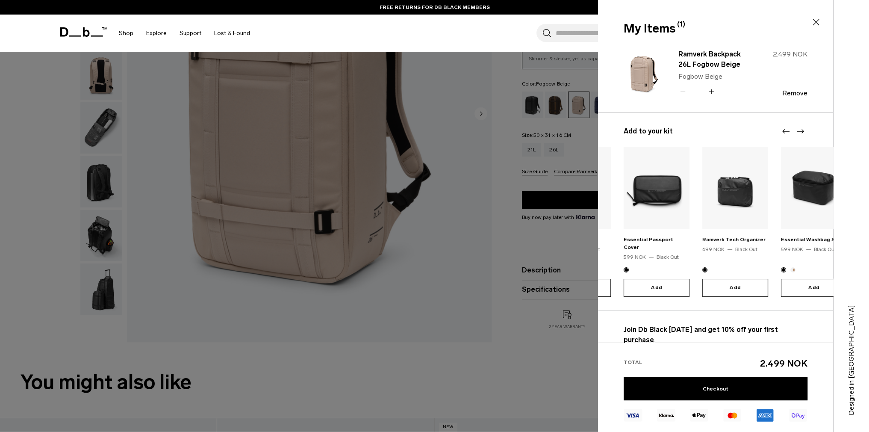
click at [798, 127] on icon "Next slide" at bounding box center [800, 131] width 10 height 10
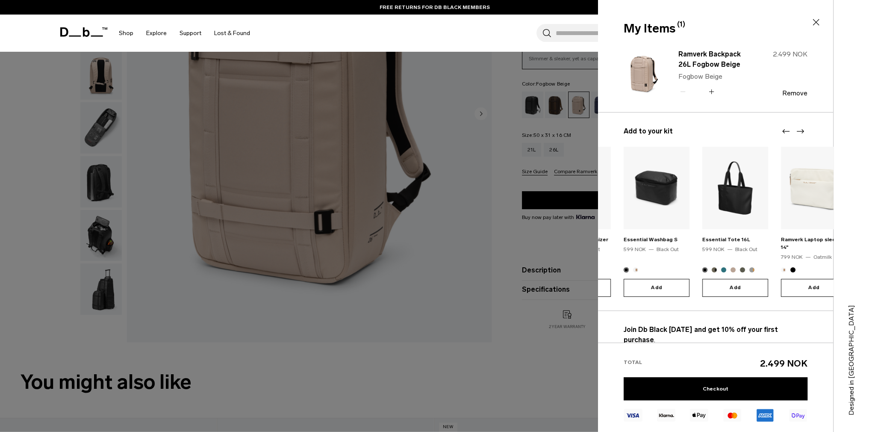
click at [798, 127] on icon "Next slide" at bounding box center [800, 131] width 10 height 10
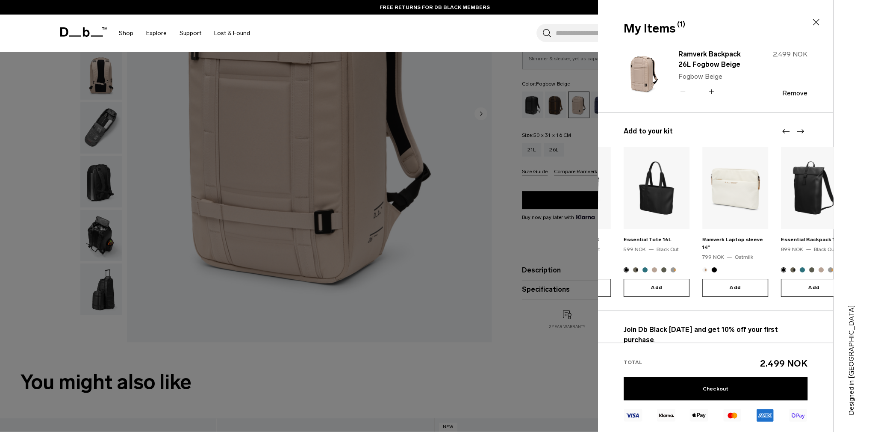
click at [798, 127] on icon "Next slide" at bounding box center [800, 131] width 10 height 10
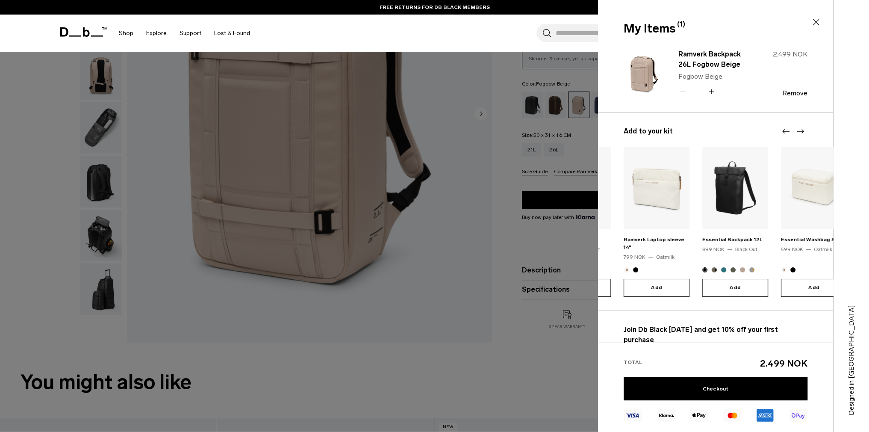
click at [798, 127] on icon "Next slide" at bounding box center [800, 131] width 10 height 10
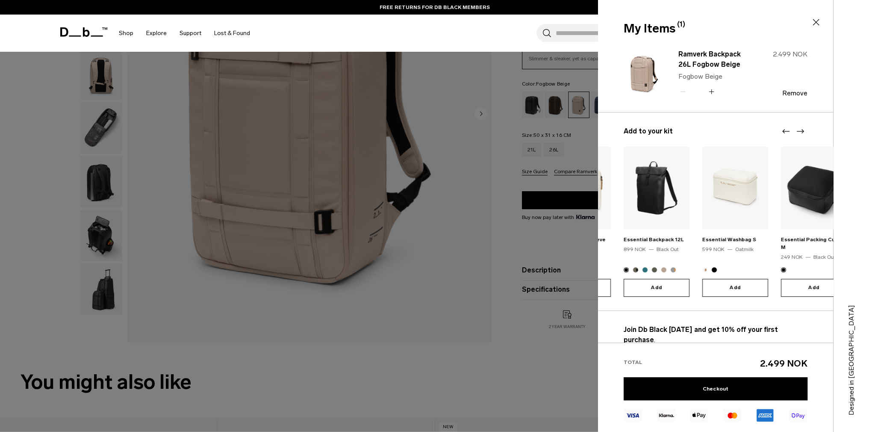
click at [798, 127] on icon "Next slide" at bounding box center [800, 131] width 10 height 10
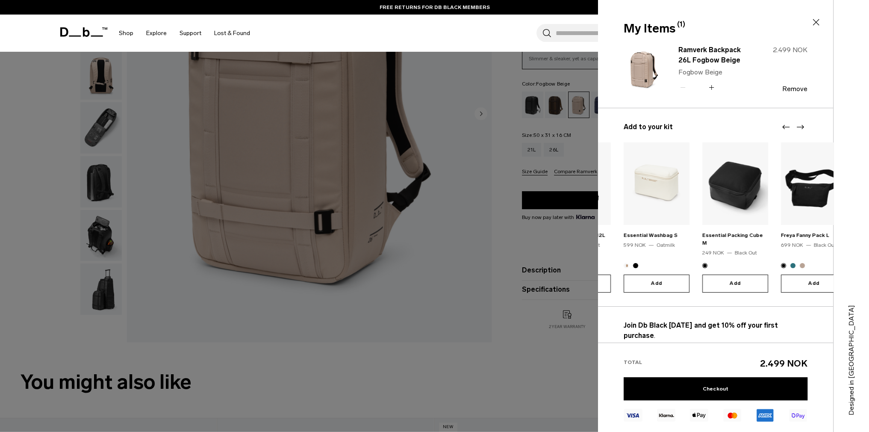
scroll to position [7, 0]
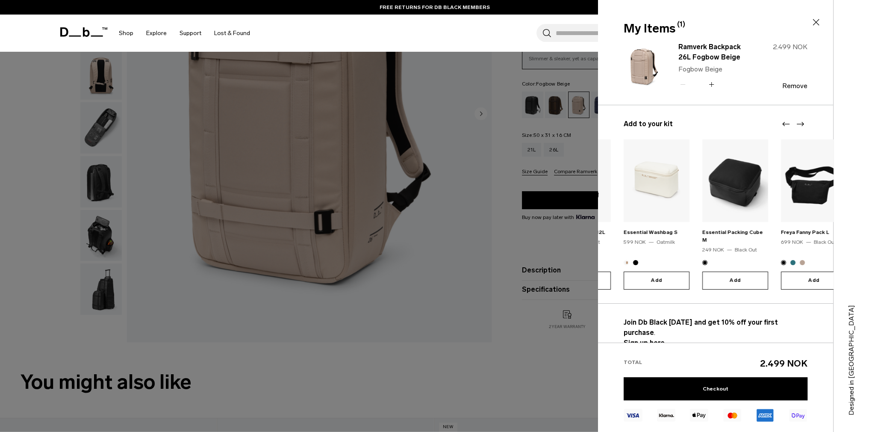
click at [807, 123] on h3 "Add to your kit" at bounding box center [716, 124] width 184 height 10
click at [806, 122] on h3 "Add to your kit" at bounding box center [716, 124] width 184 height 10
click at [804, 121] on icon "Next slide" at bounding box center [800, 124] width 10 height 10
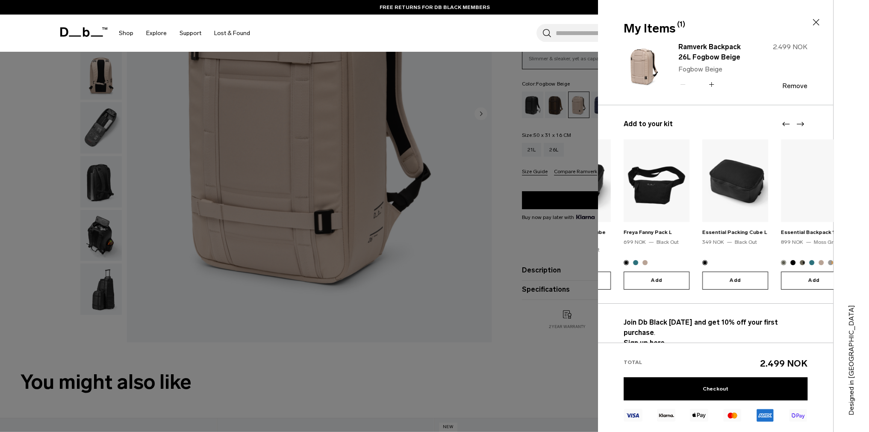
click at [804, 121] on icon "Next slide" at bounding box center [800, 124] width 10 height 10
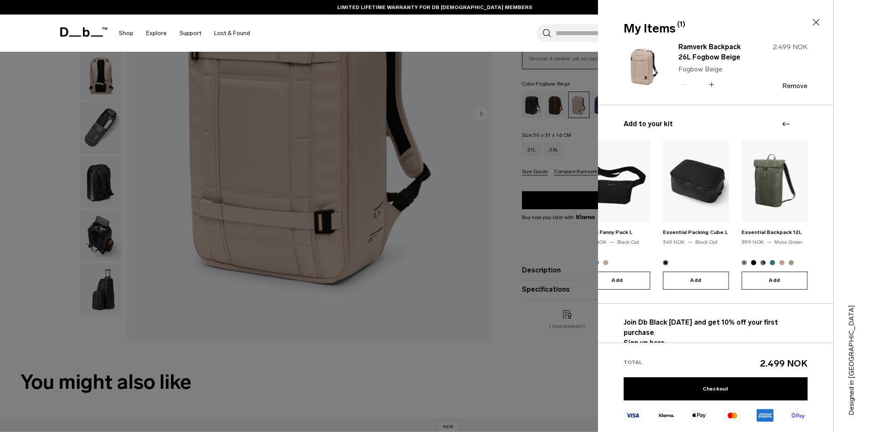
click at [804, 121] on div at bounding box center [794, 124] width 26 height 10
click at [747, 393] on link "Checkout" at bounding box center [716, 388] width 184 height 23
